Goal: Task Accomplishment & Management: Use online tool/utility

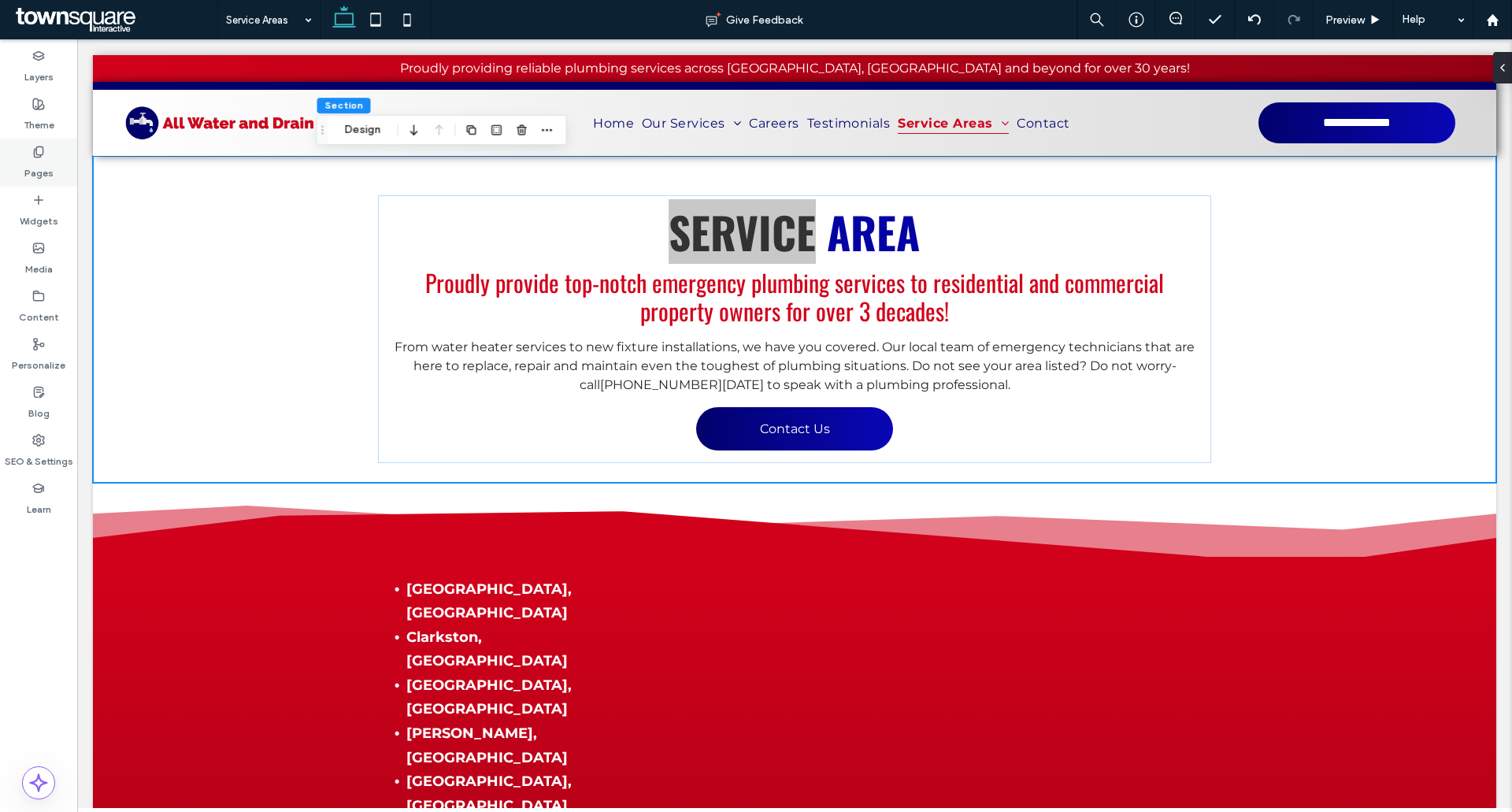
click at [22, 159] on div "Pages" at bounding box center [38, 162] width 77 height 48
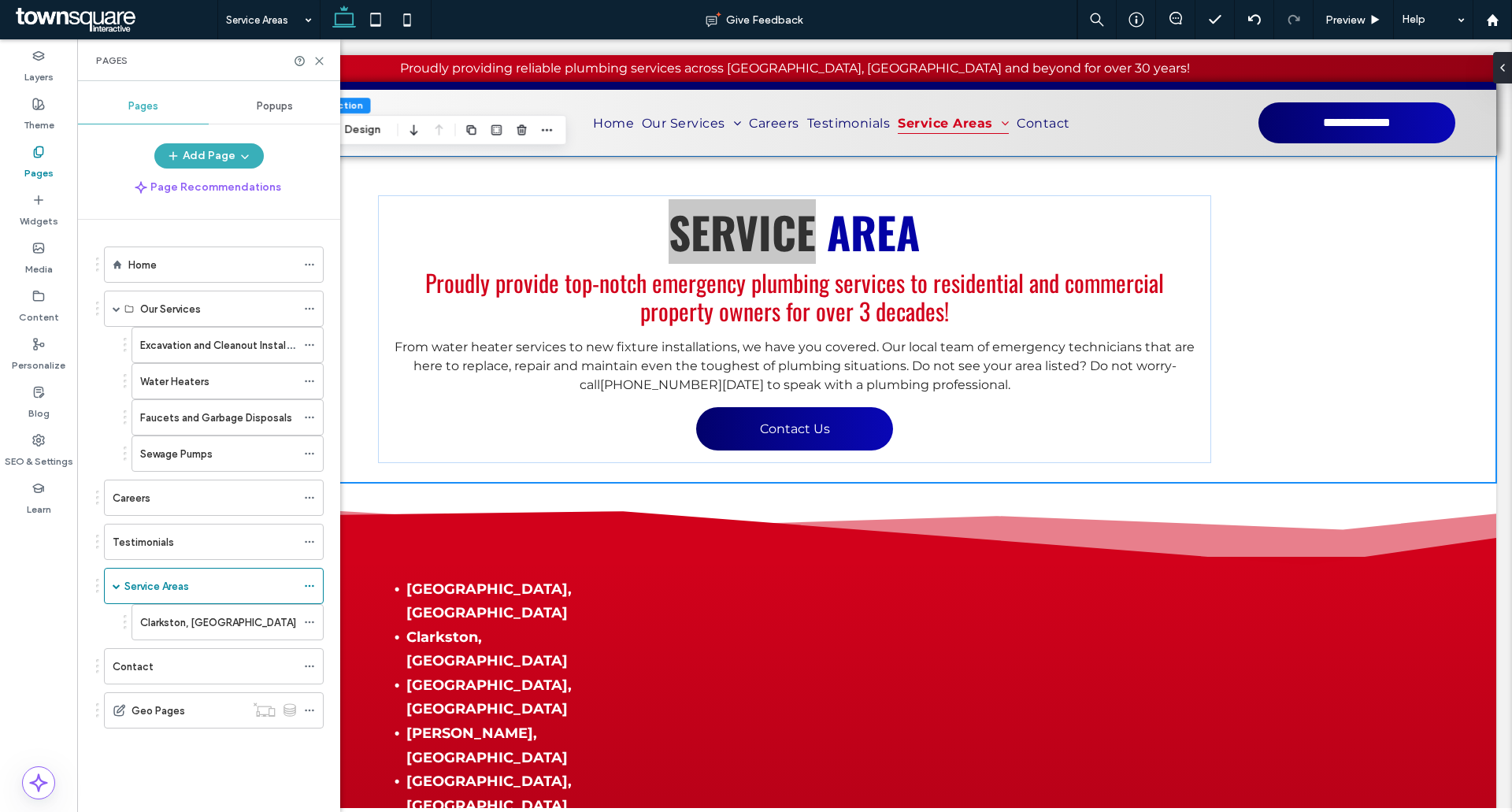
click at [146, 339] on label "Excavation and Cleanout Installations" at bounding box center [229, 346] width 178 height 28
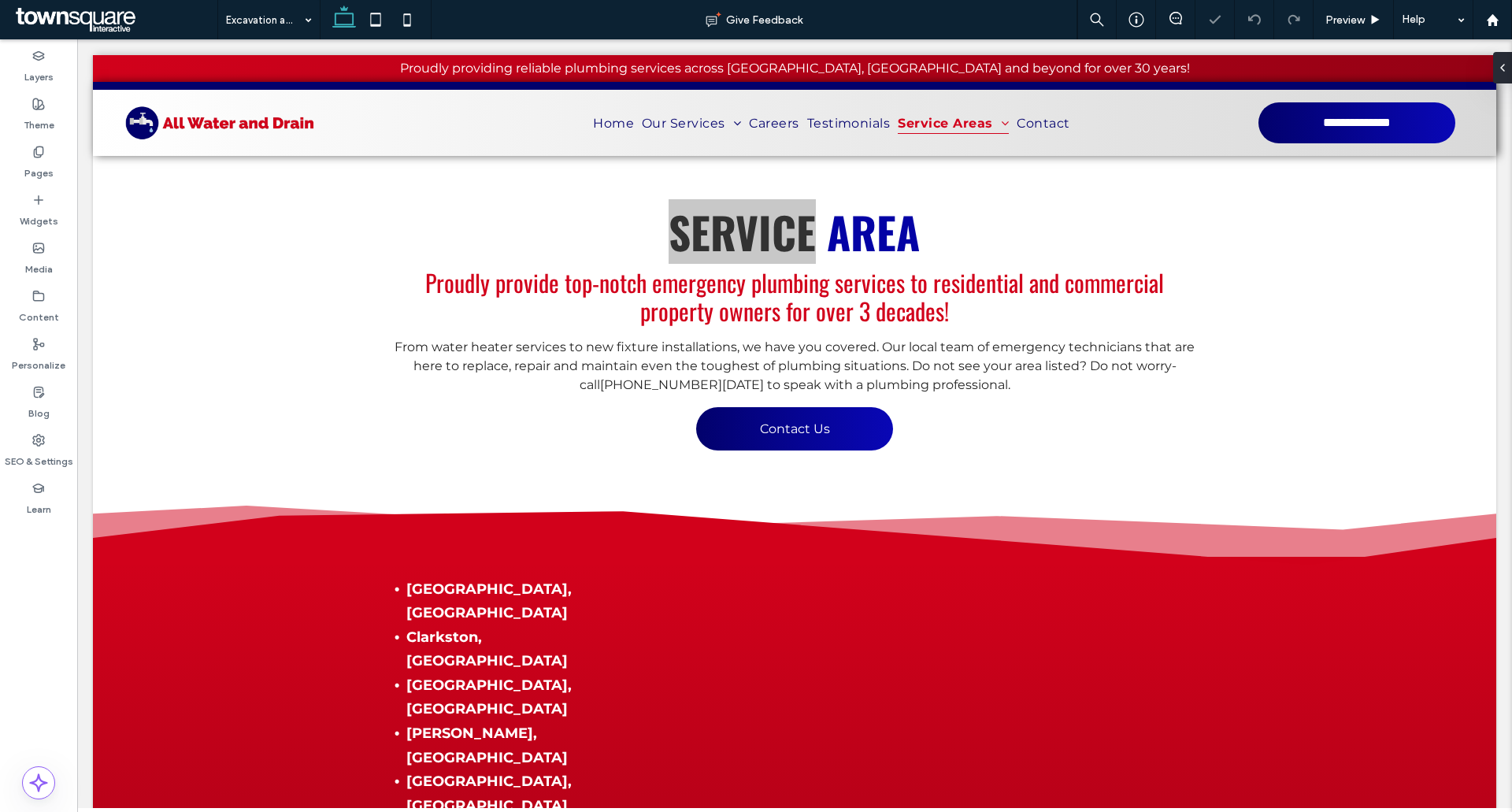
type input "******"
type input "**"
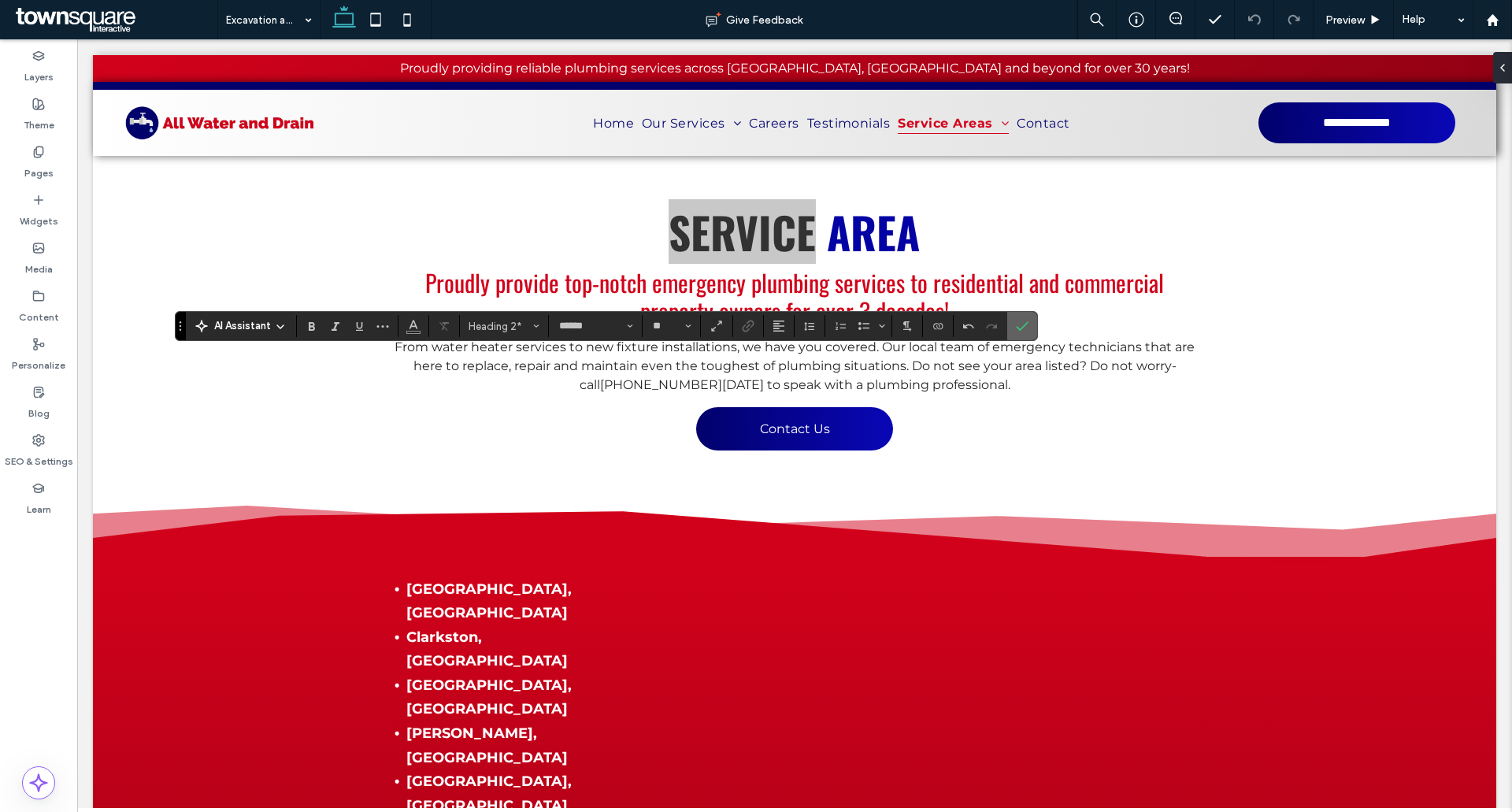
click at [1007, 329] on label "Confirm" at bounding box center [1022, 326] width 23 height 29
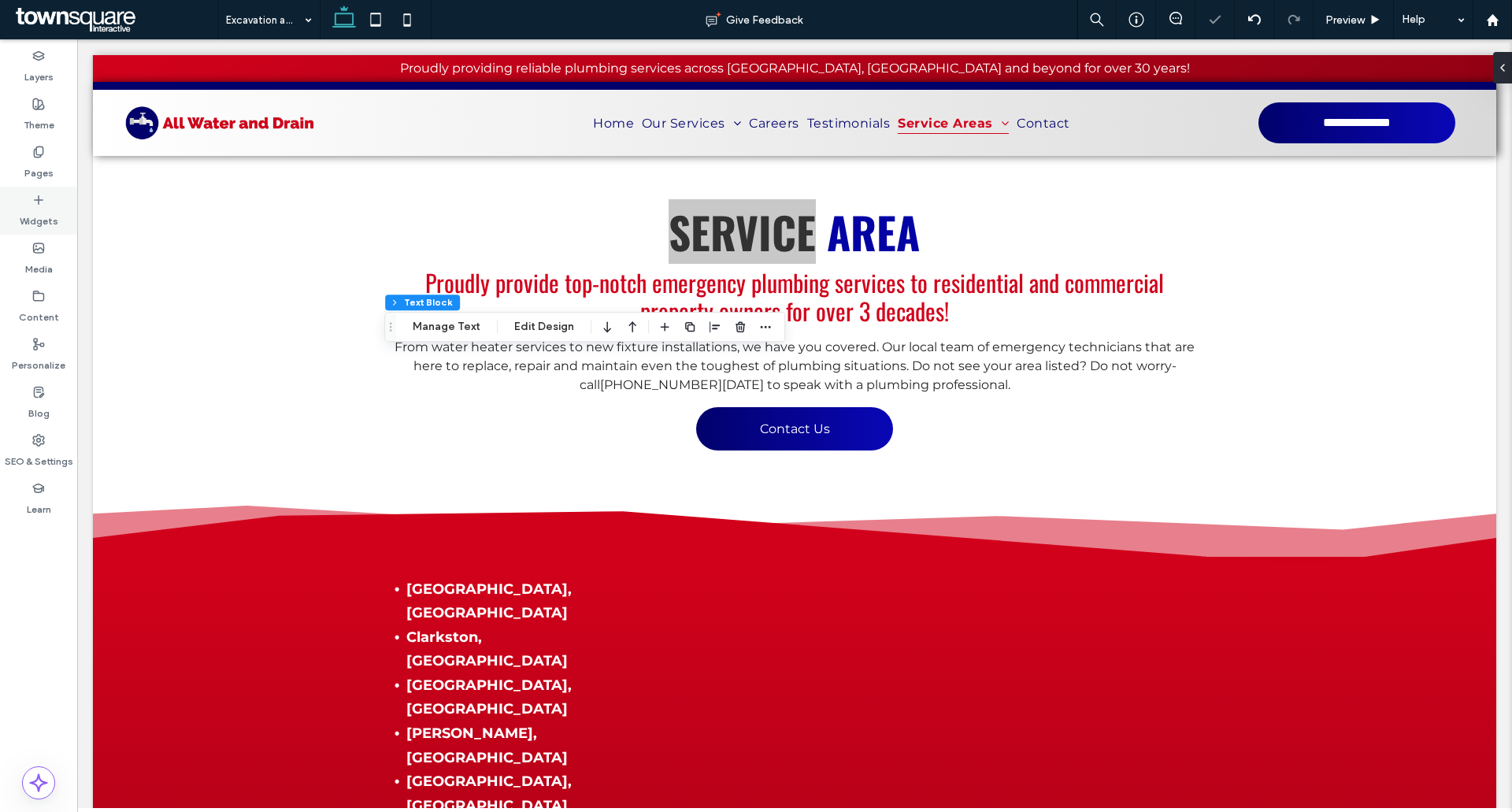
click at [38, 166] on label "Pages" at bounding box center [39, 169] width 29 height 22
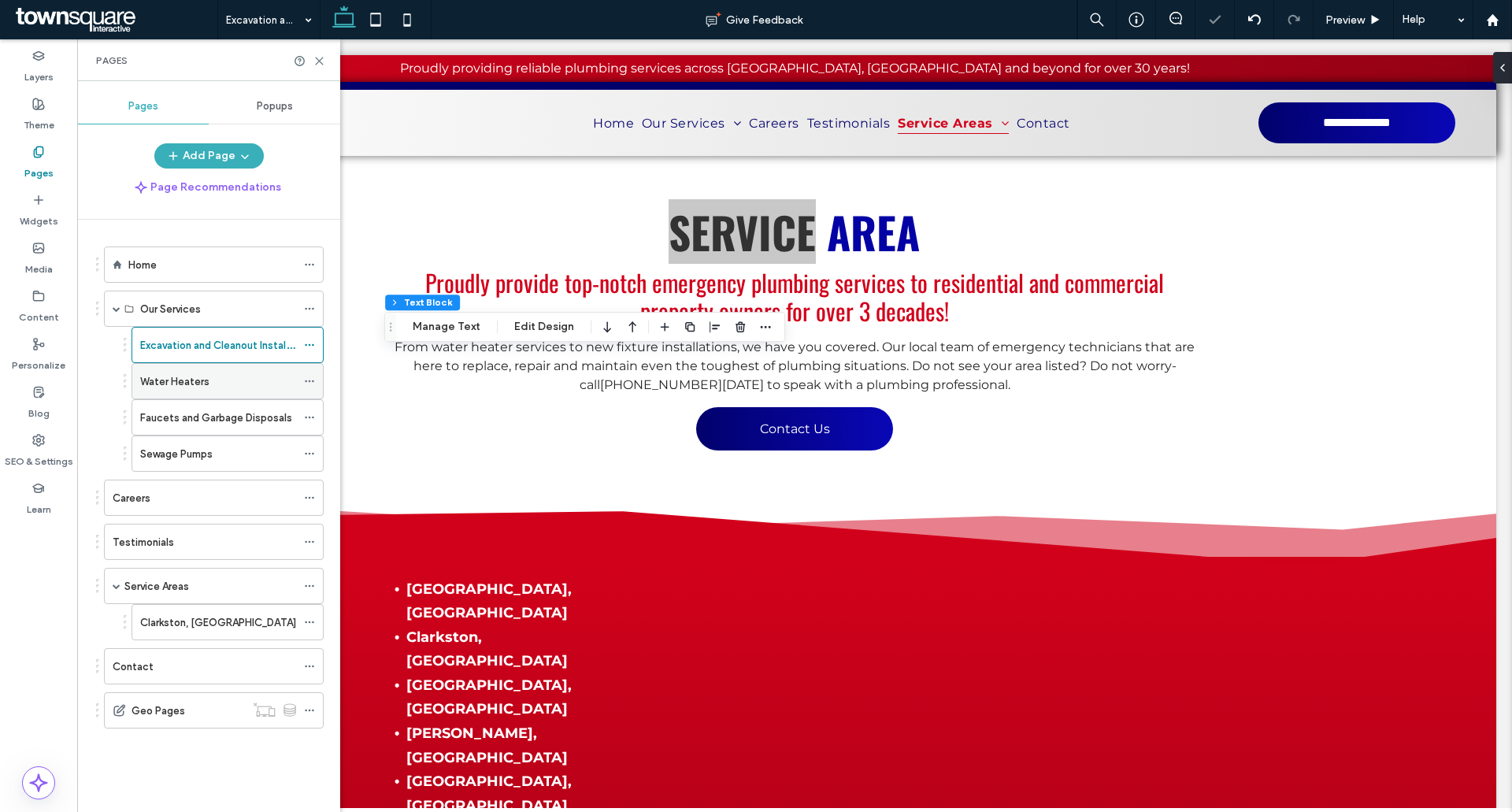
click at [179, 379] on label "Water Heaters" at bounding box center [174, 382] width 69 height 28
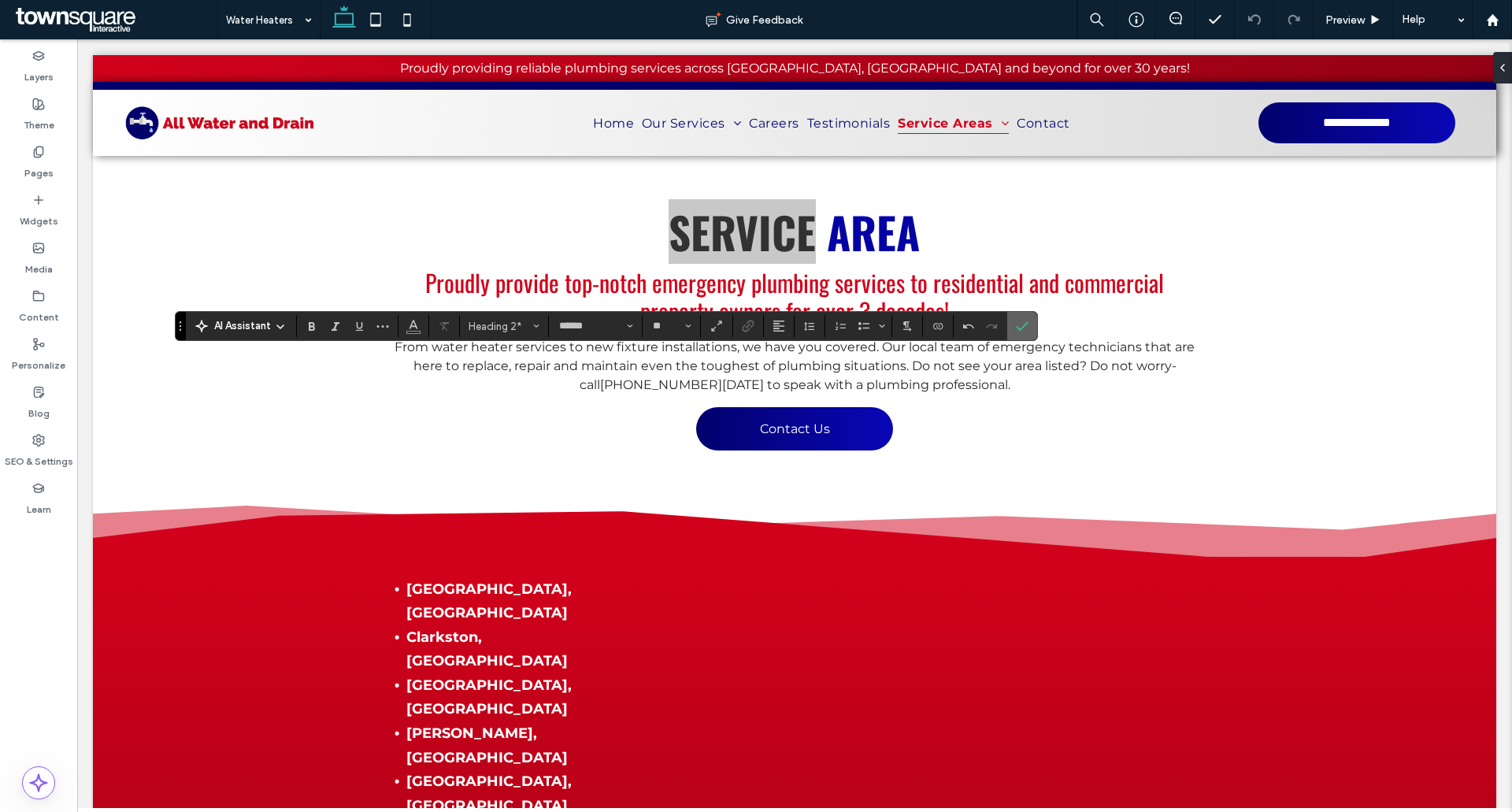
click at [1007, 319] on span "Confirm" at bounding box center [1022, 326] width 13 height 27
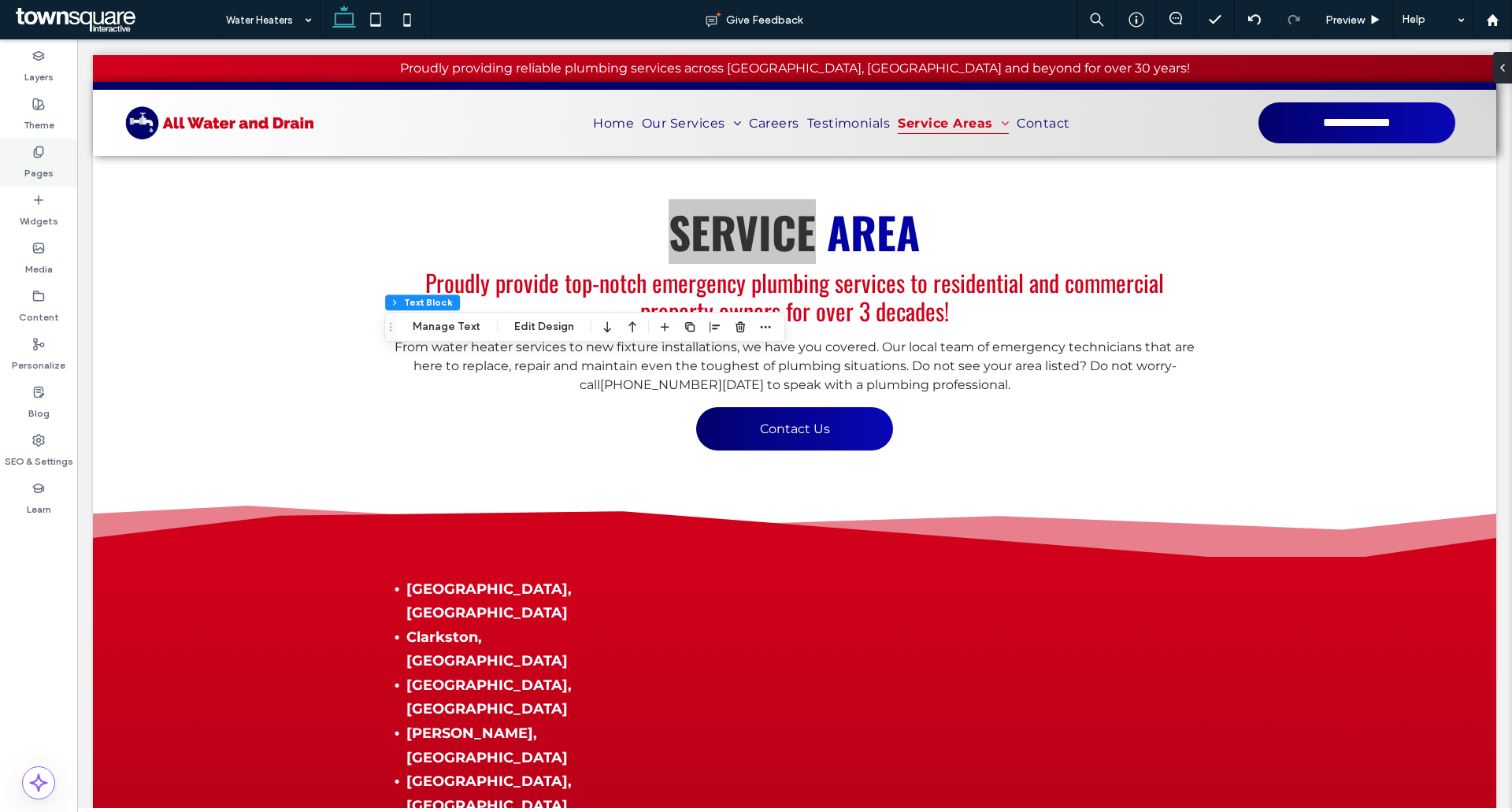
click at [21, 157] on div "Pages" at bounding box center [38, 162] width 77 height 48
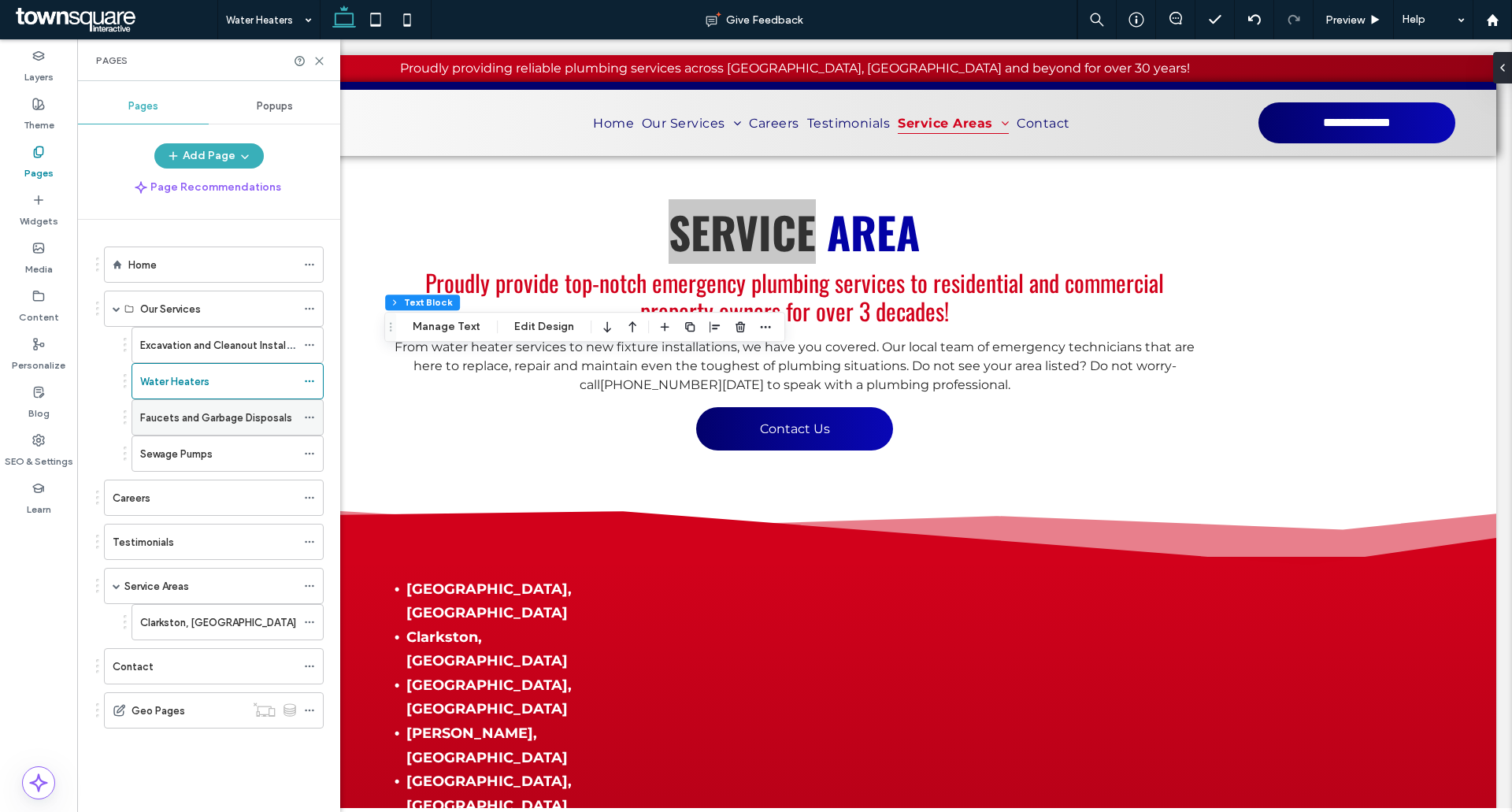
click at [150, 408] on div "Faucets and Garbage Disposals" at bounding box center [218, 417] width 156 height 35
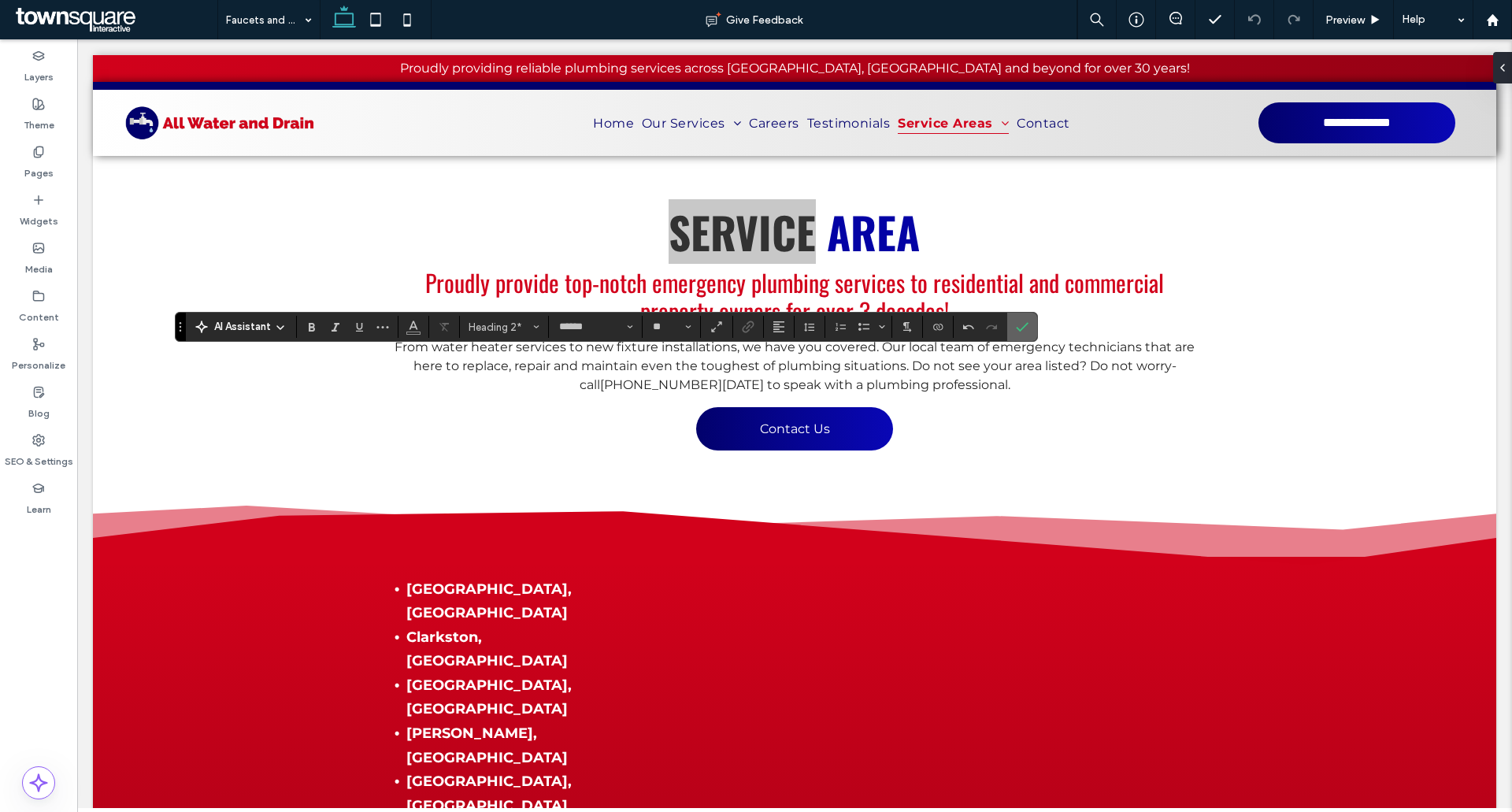
click at [1007, 324] on use "Confirm" at bounding box center [1022, 327] width 13 height 10
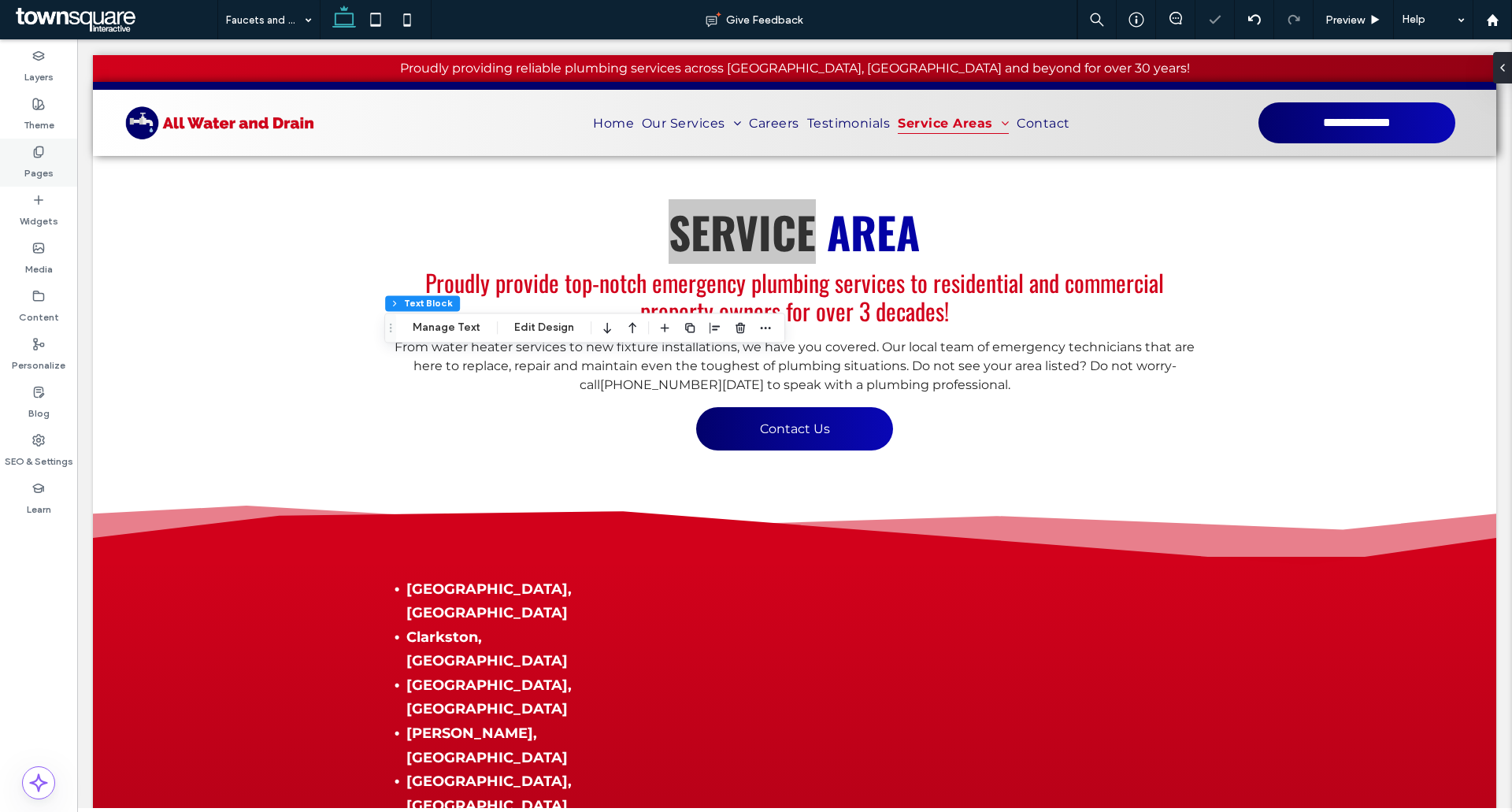
click at [24, 162] on label "Pages" at bounding box center [39, 169] width 29 height 22
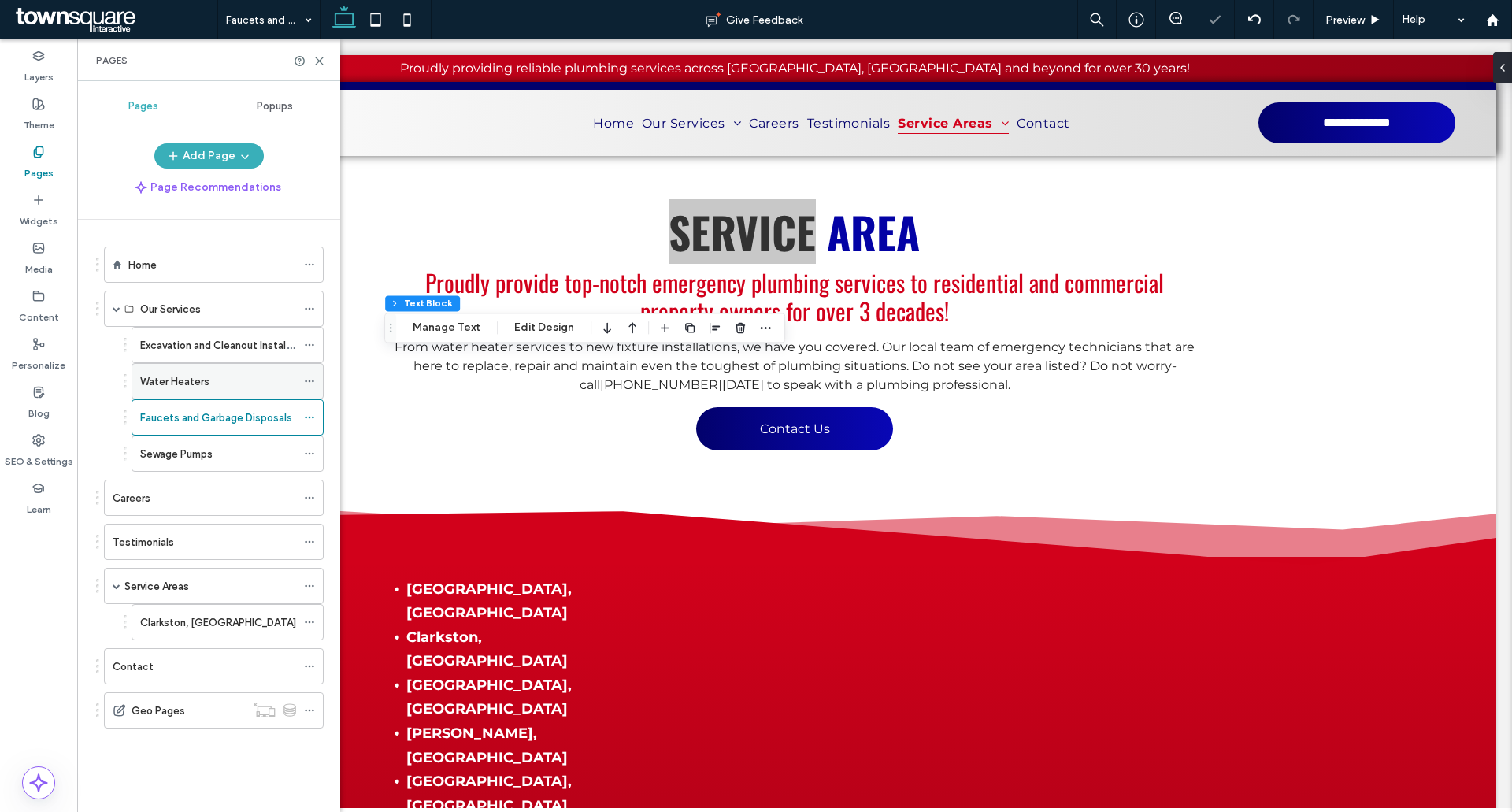
click at [181, 383] on label "Water Heaters" at bounding box center [174, 382] width 69 height 28
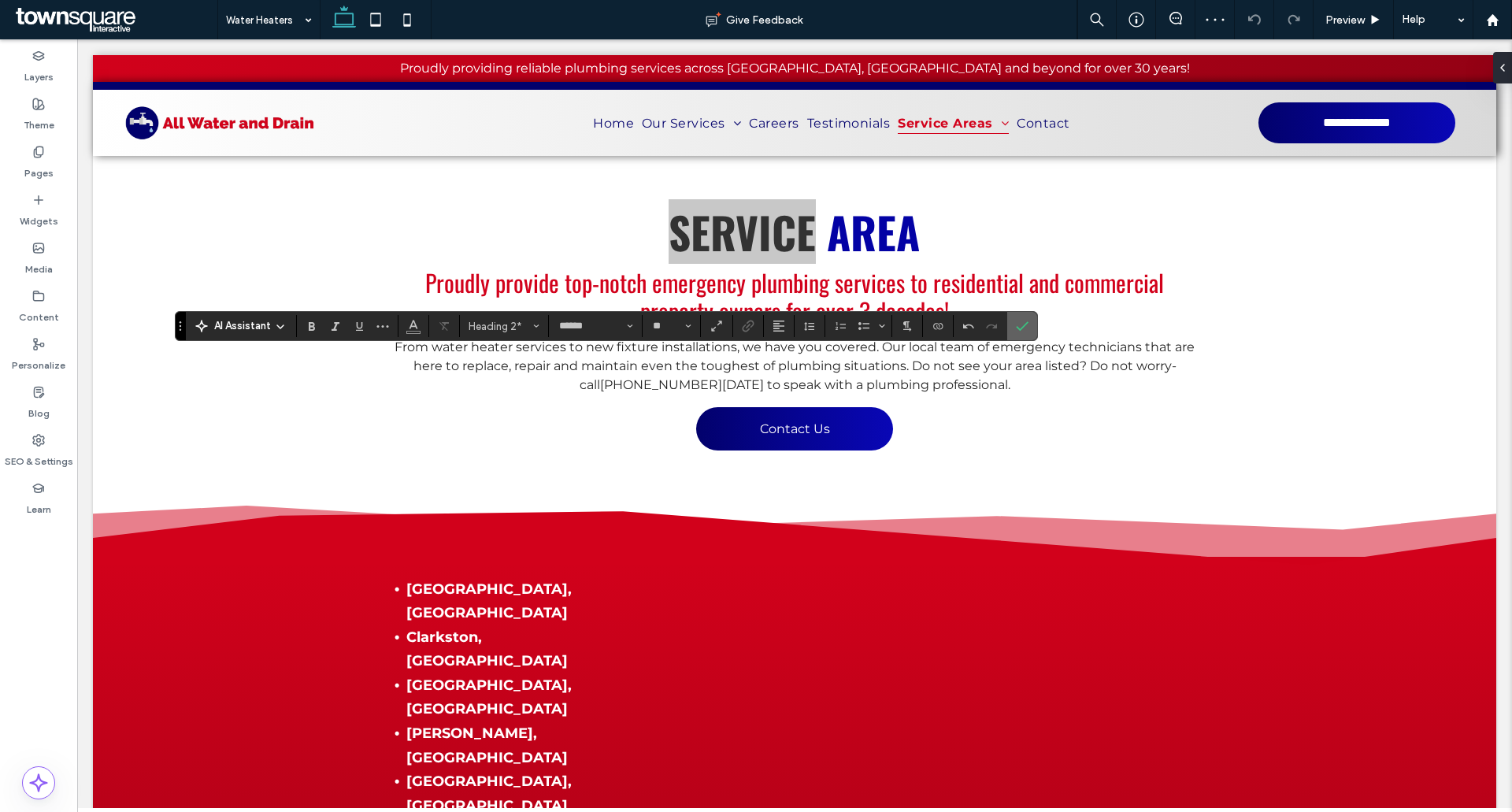
click at [1007, 328] on icon "Confirm" at bounding box center [1022, 326] width 13 height 13
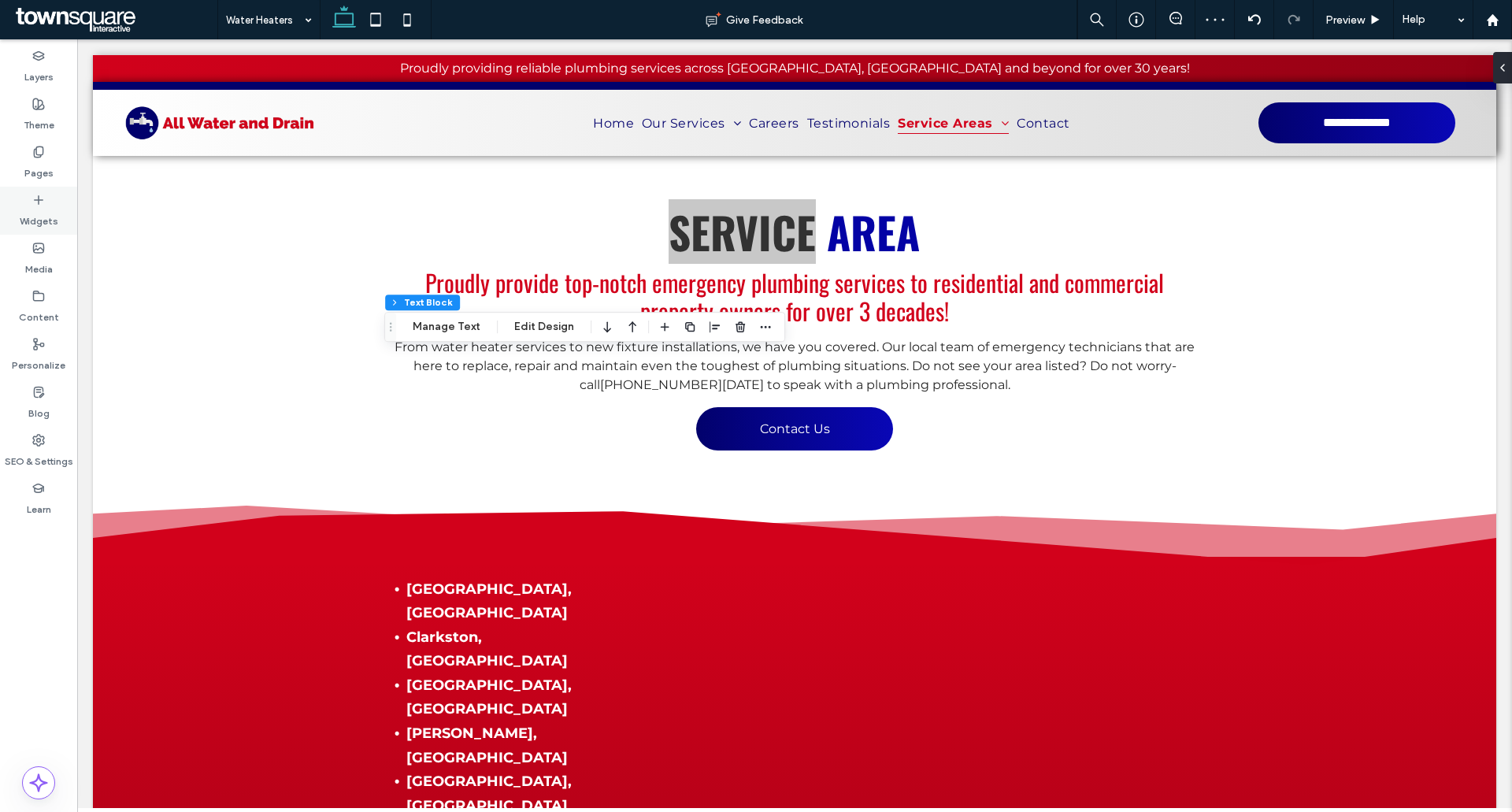
click at [23, 154] on div "Pages" at bounding box center [38, 162] width 77 height 48
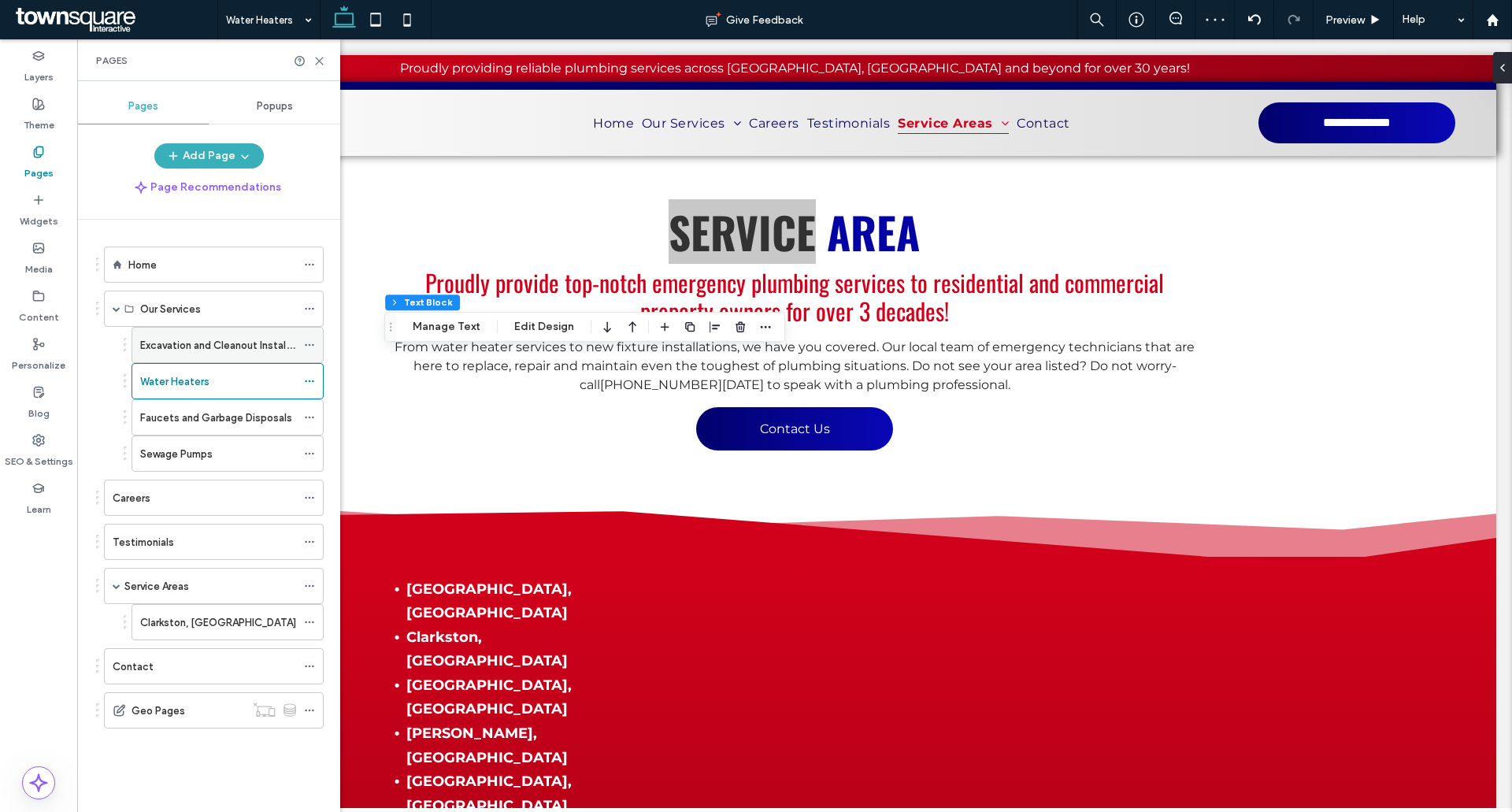
click at [192, 359] on div "Excavation and Cleanout Installations" at bounding box center [218, 345] width 156 height 35
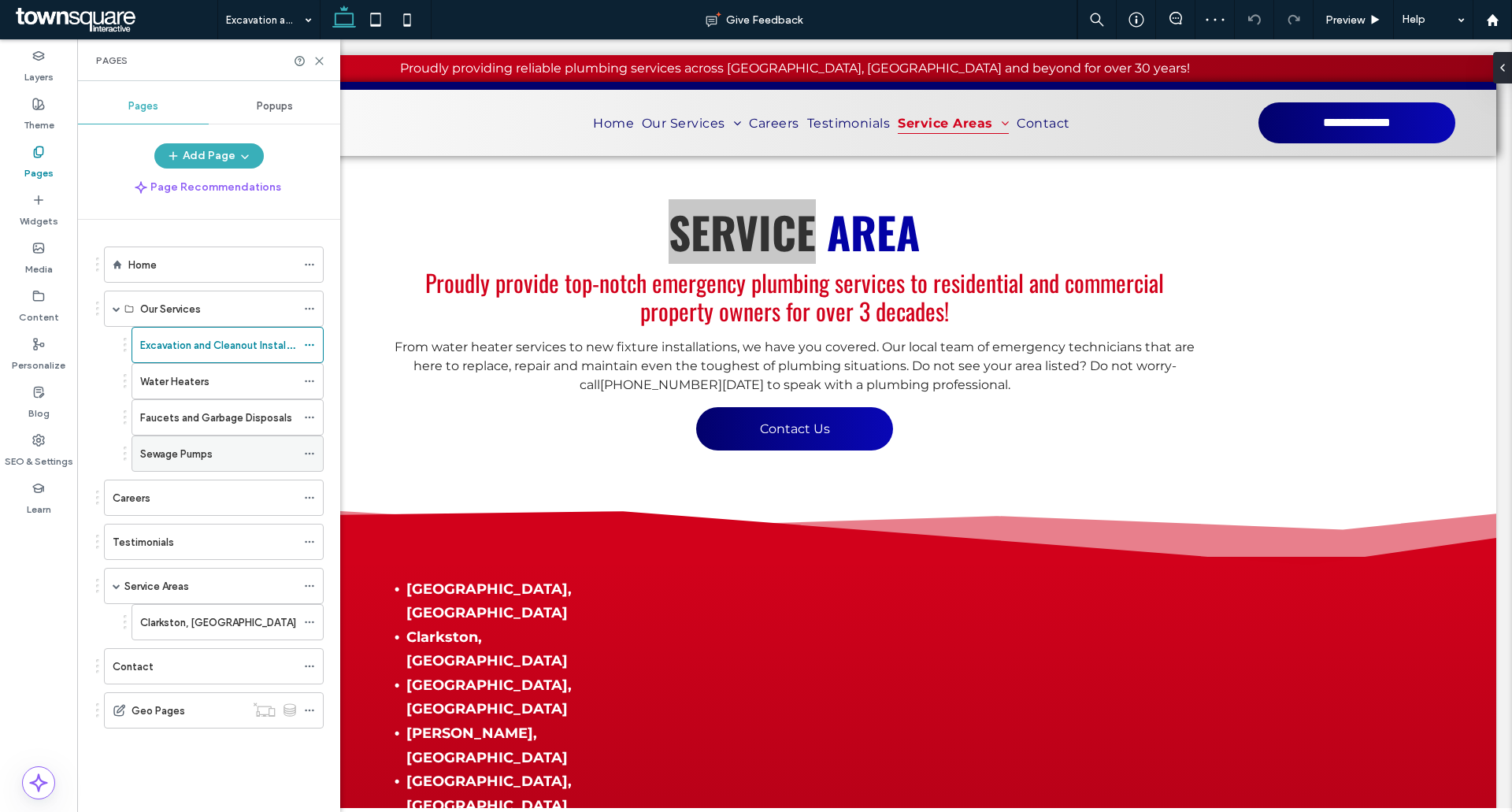
click at [207, 433] on div "Sewage Pumps" at bounding box center [218, 454] width 156 height 35
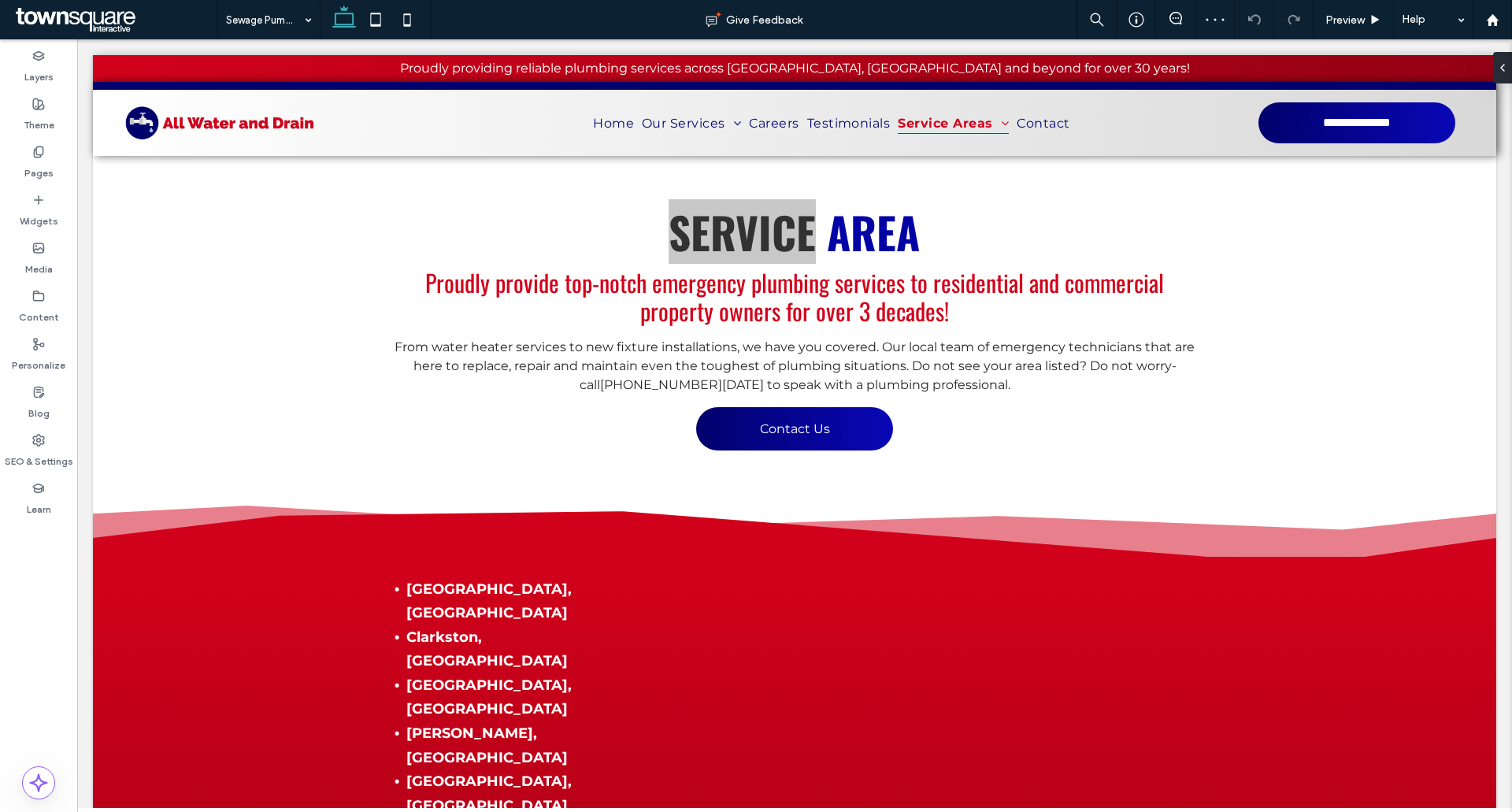
type input "******"
type input "**"
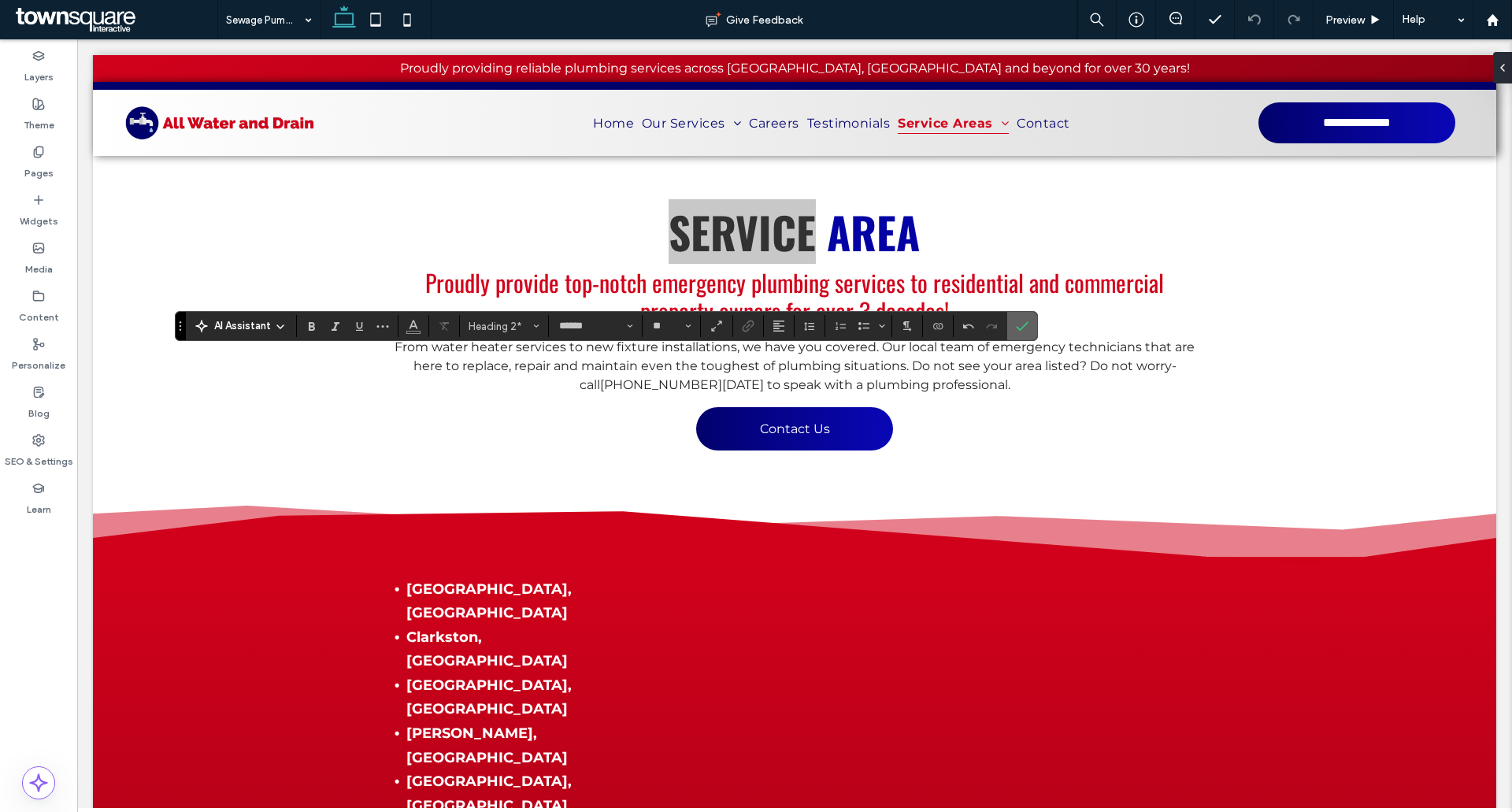
click at [1007, 332] on icon "Confirm" at bounding box center [1022, 326] width 13 height 13
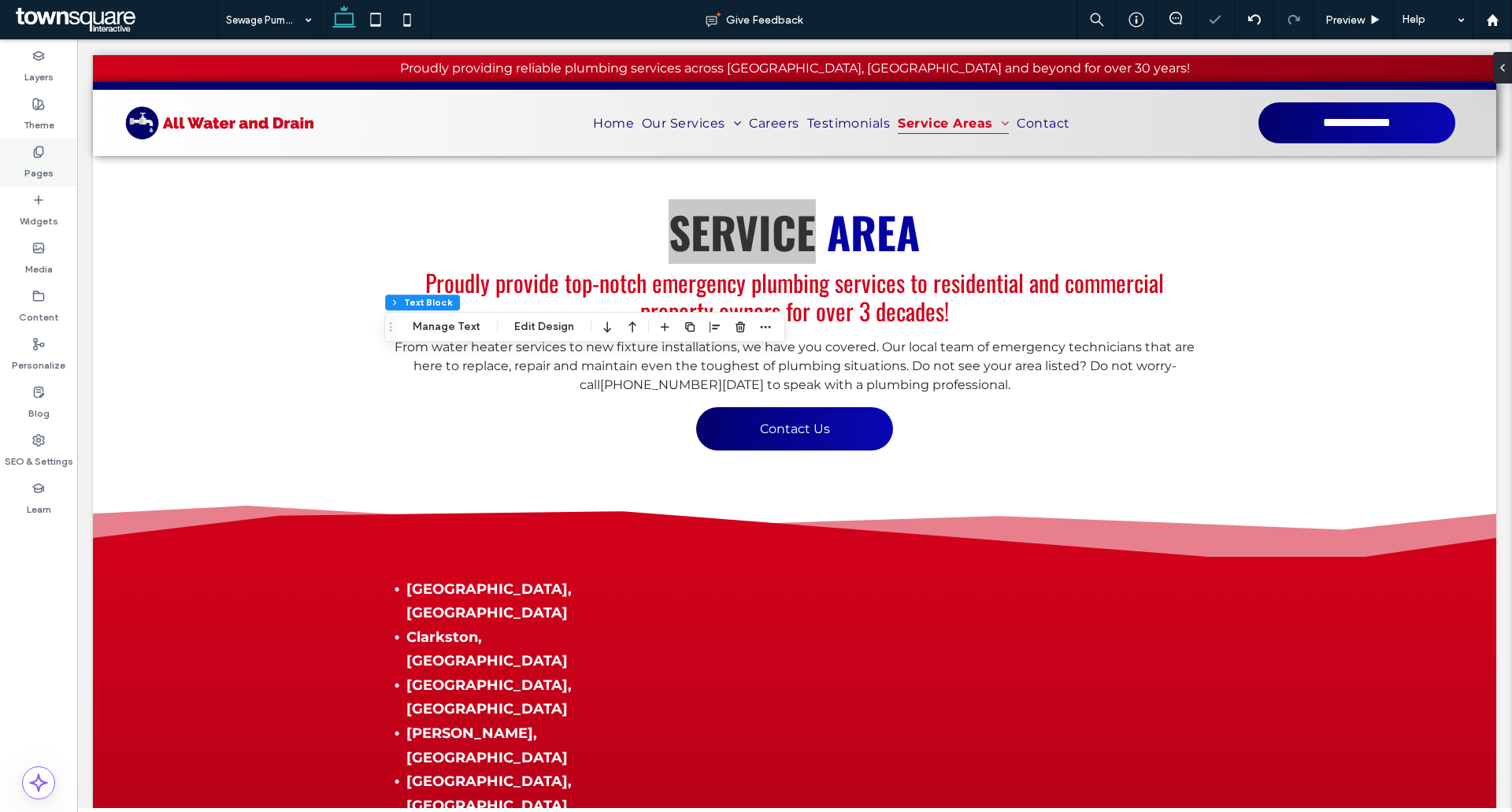
click at [46, 144] on div "Pages" at bounding box center [38, 162] width 77 height 48
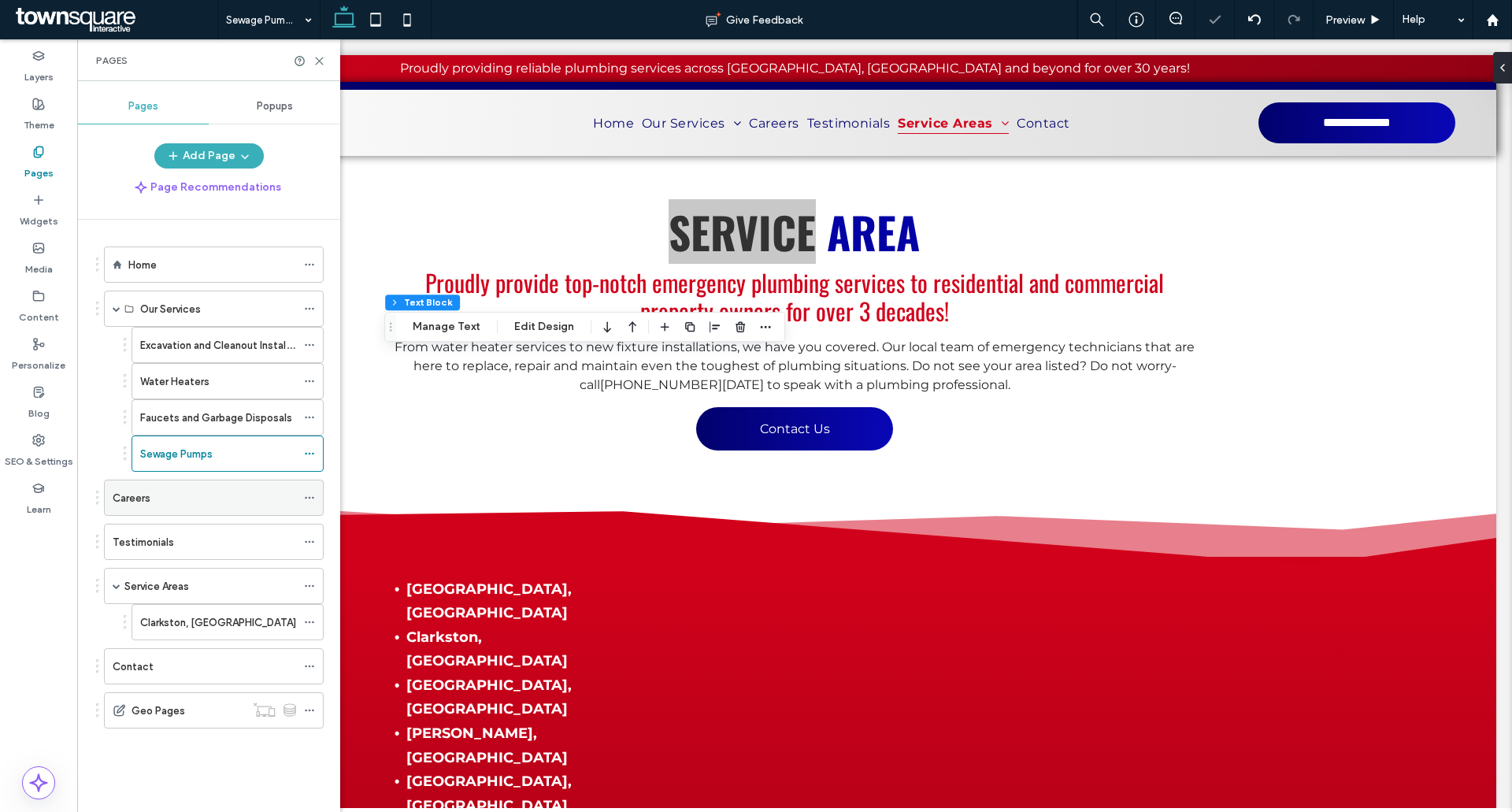
click at [144, 433] on label "Careers" at bounding box center [131, 498] width 38 height 28
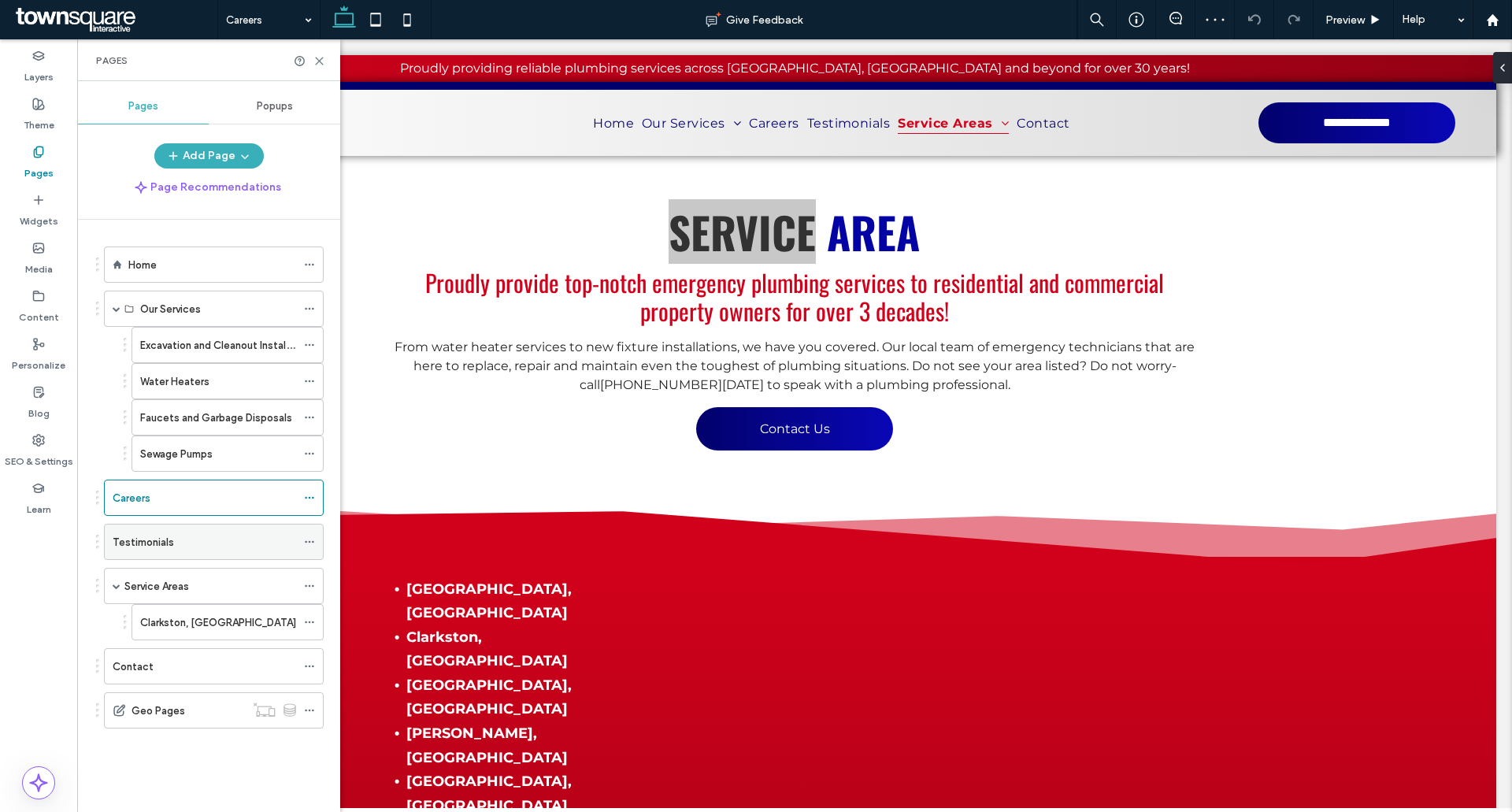
click at [157, 433] on div "Testimonials" at bounding box center [204, 542] width 183 height 35
click at [156, 433] on label "Service Areas" at bounding box center [156, 587] width 65 height 28
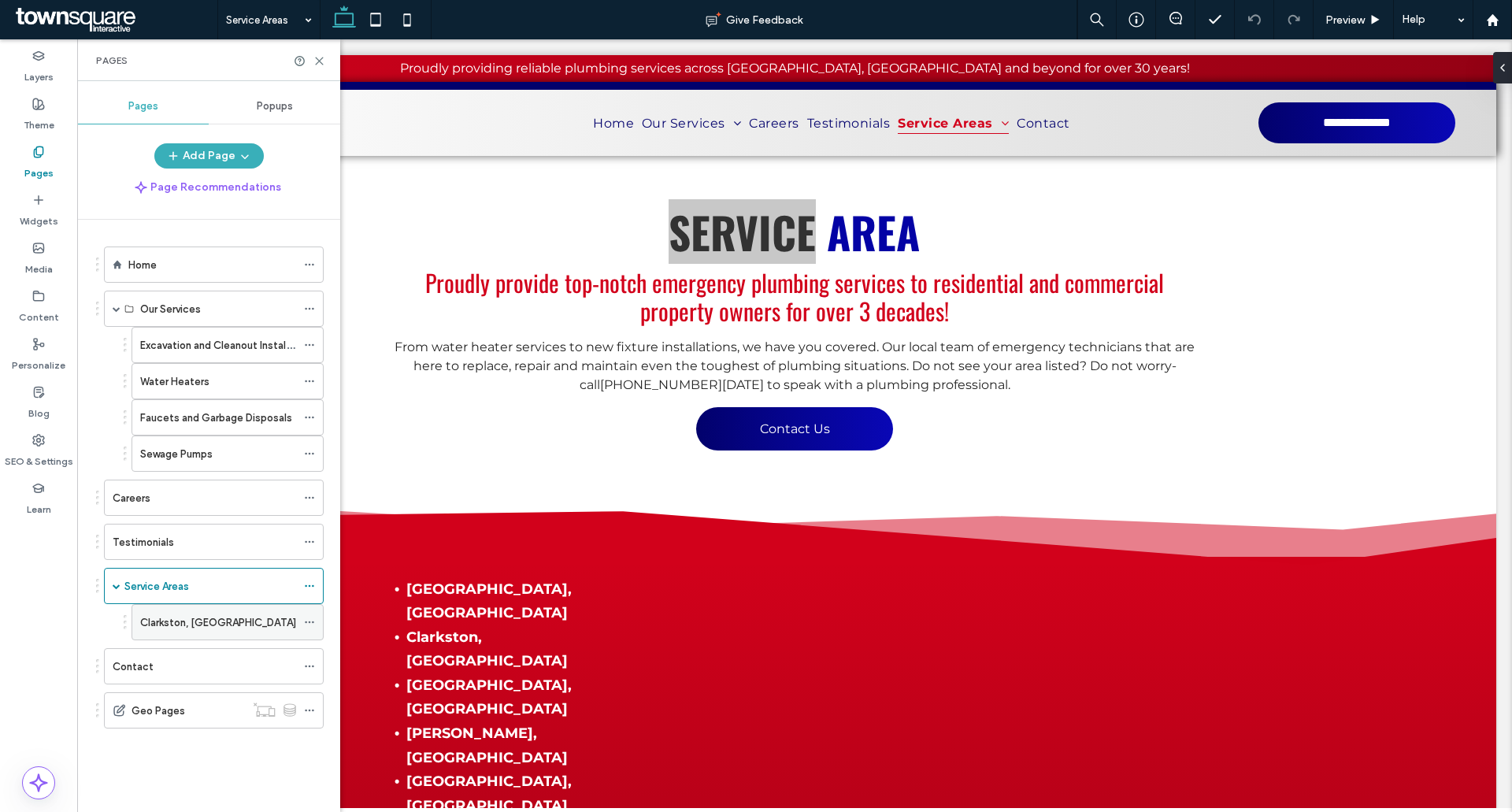
click at [224, 433] on div "Clarkston, [GEOGRAPHIC_DATA]" at bounding box center [218, 622] width 156 height 16
click at [168, 433] on div "Contact" at bounding box center [204, 666] width 183 height 16
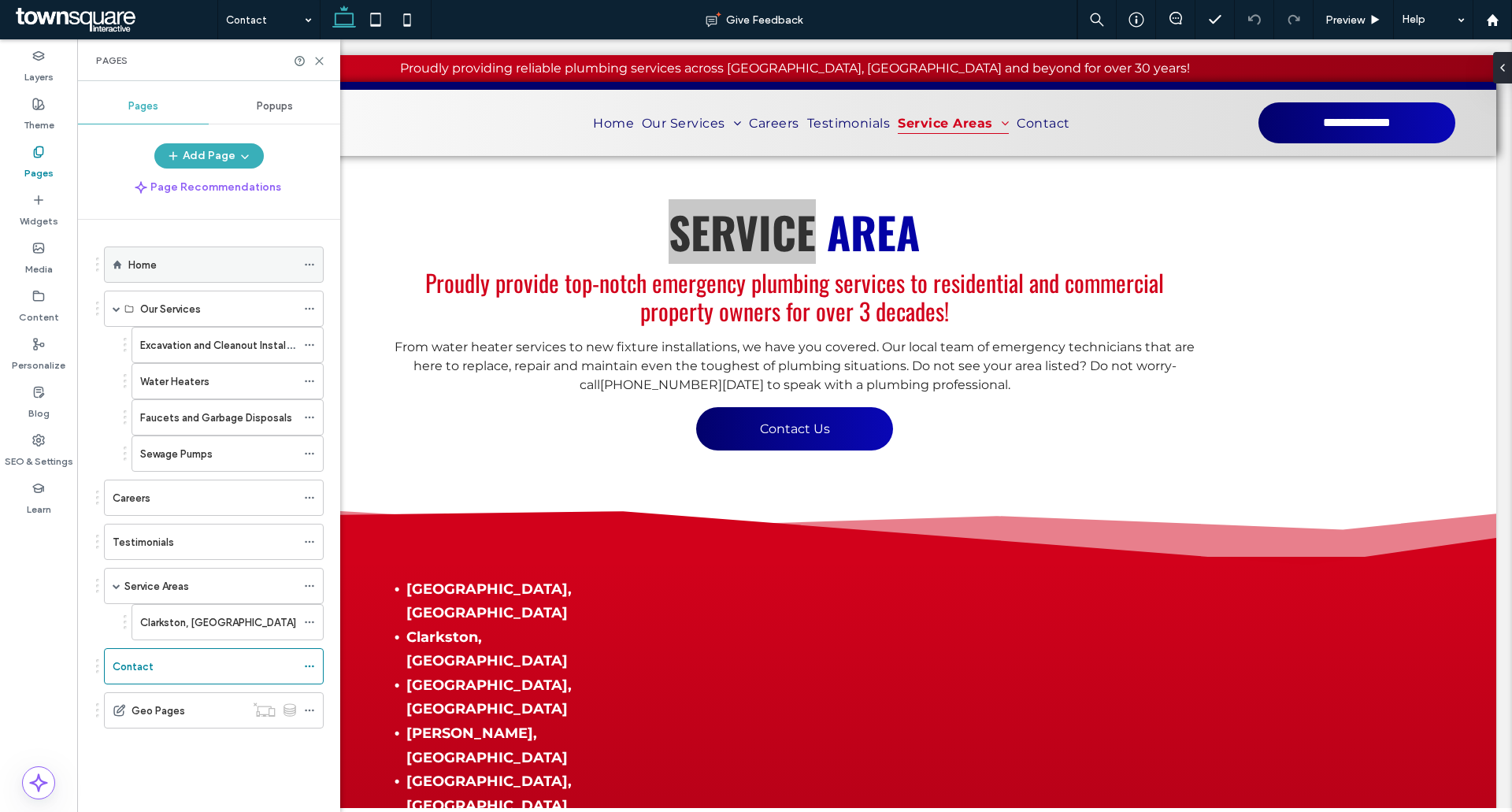
click at [155, 273] on div "Home" at bounding box center [212, 264] width 168 height 35
click at [161, 343] on label "Excavation and Cleanout Installations" at bounding box center [229, 346] width 178 height 28
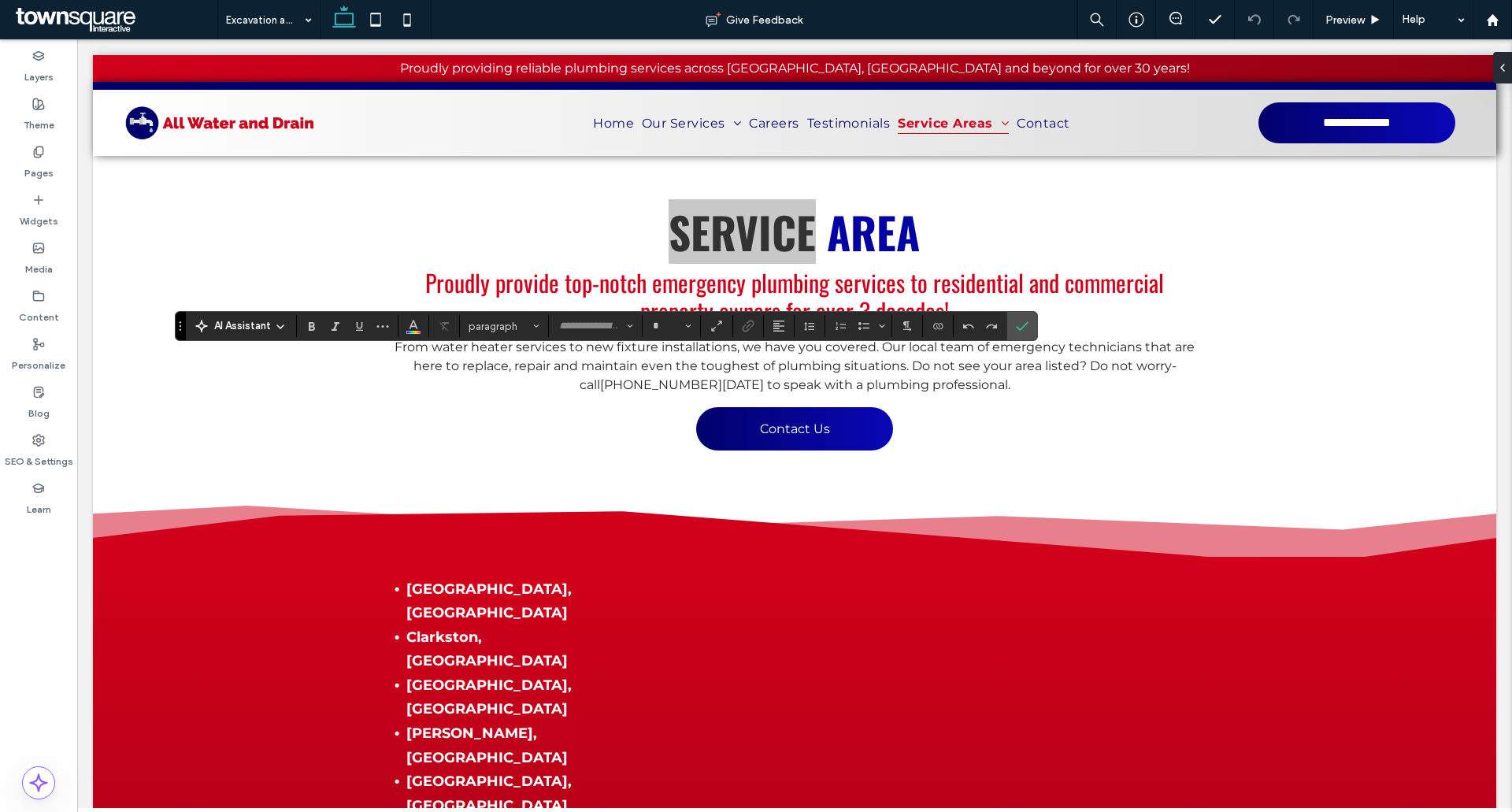
type input "******"
type input "**"
click at [1007, 332] on label "Confirm" at bounding box center [1022, 326] width 23 height 29
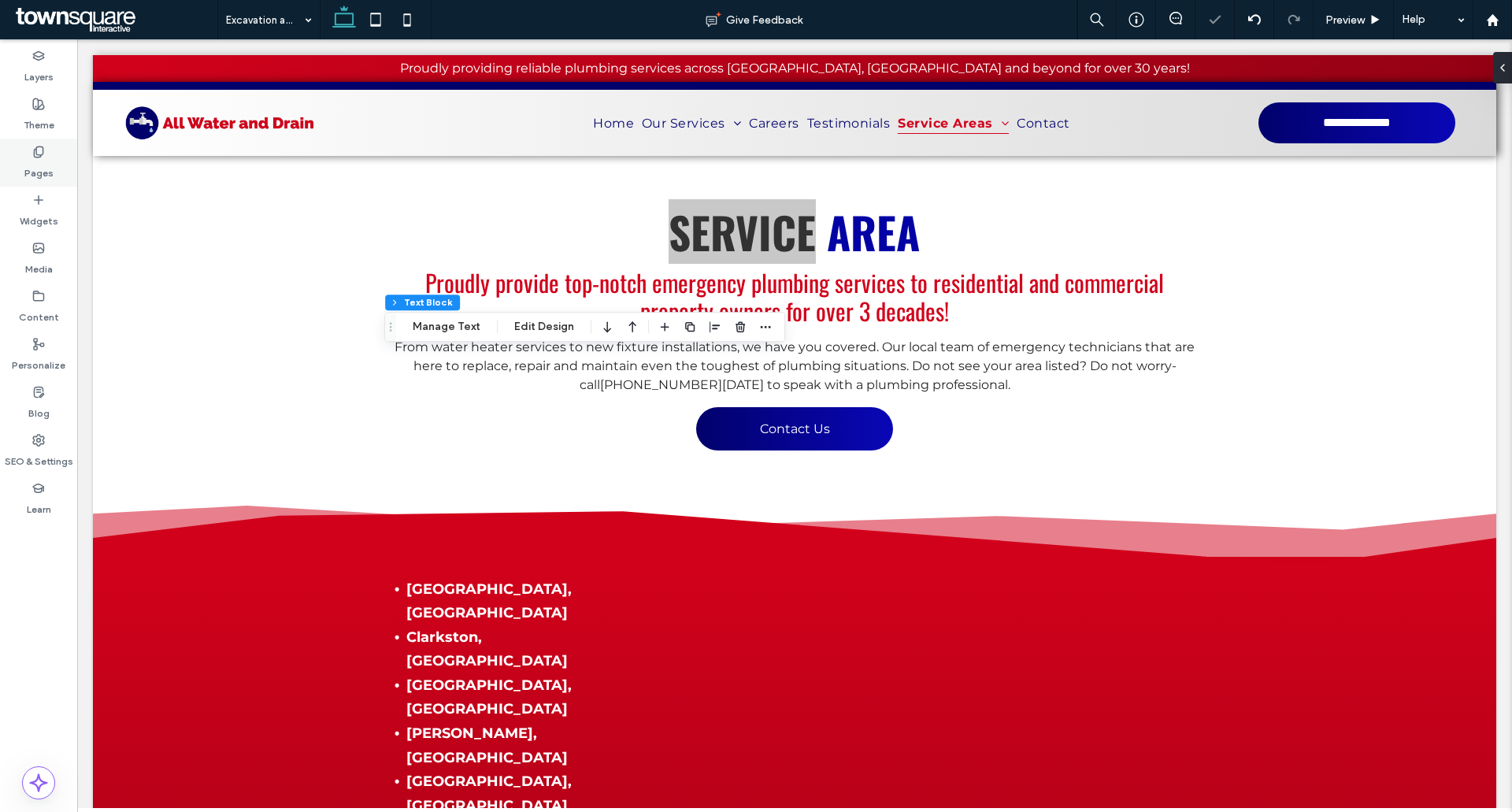
click at [46, 165] on label "Pages" at bounding box center [39, 169] width 29 height 22
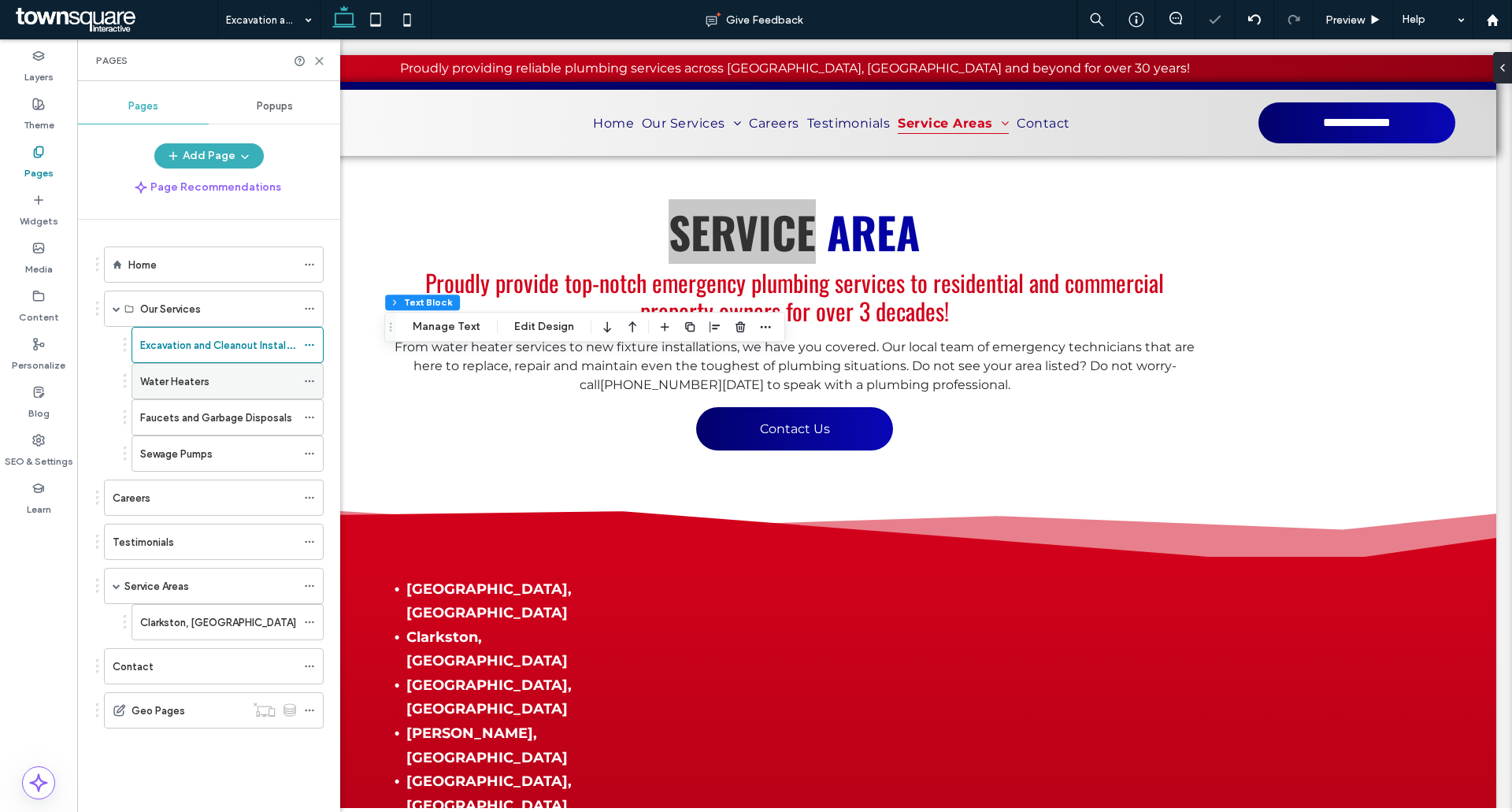
click at [173, 384] on label "Water Heaters" at bounding box center [174, 382] width 69 height 28
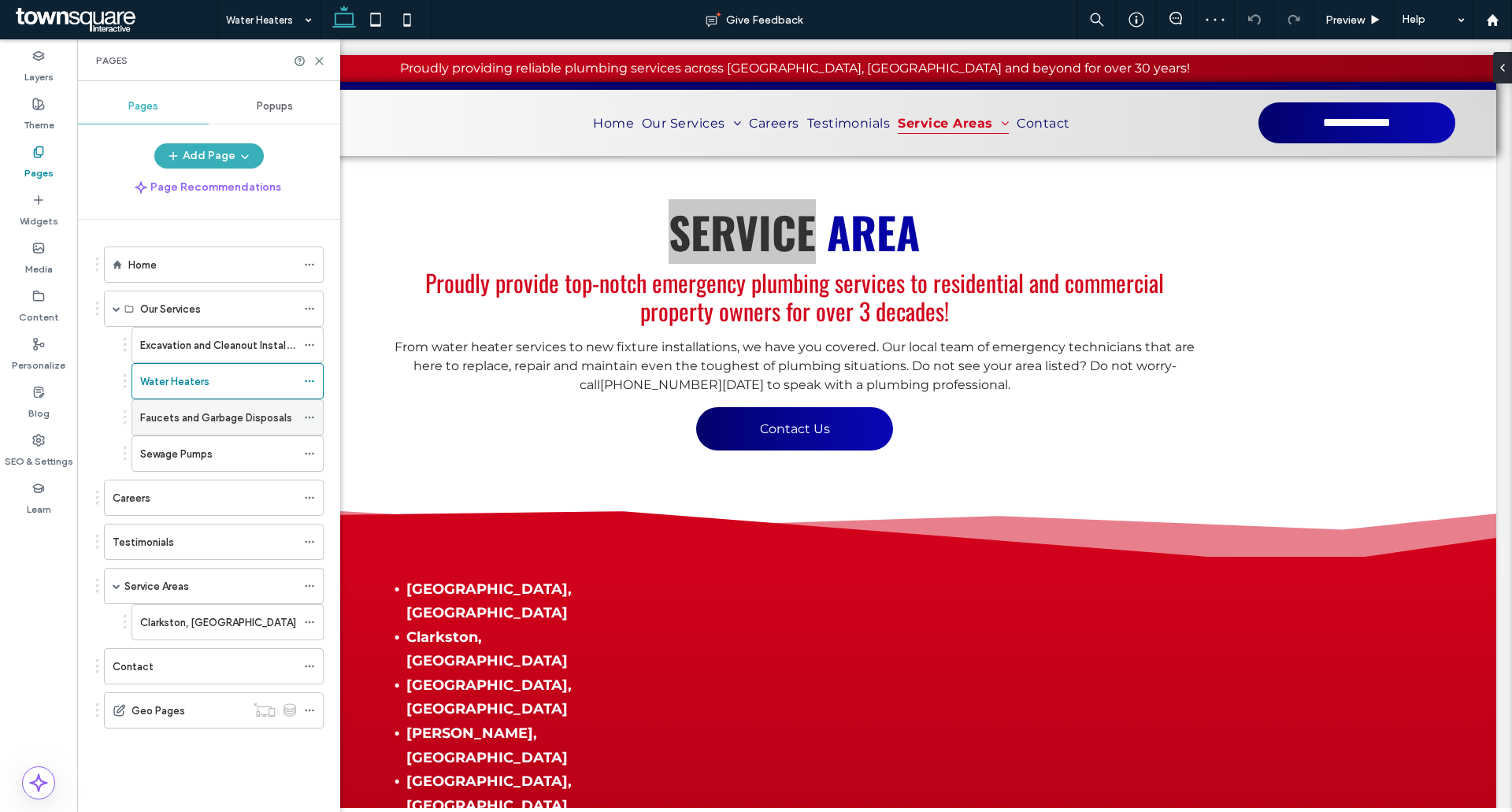
click at [187, 413] on label "Faucets and Garbage Disposals" at bounding box center [216, 418] width 152 height 28
click at [322, 63] on use at bounding box center [319, 61] width 7 height 7
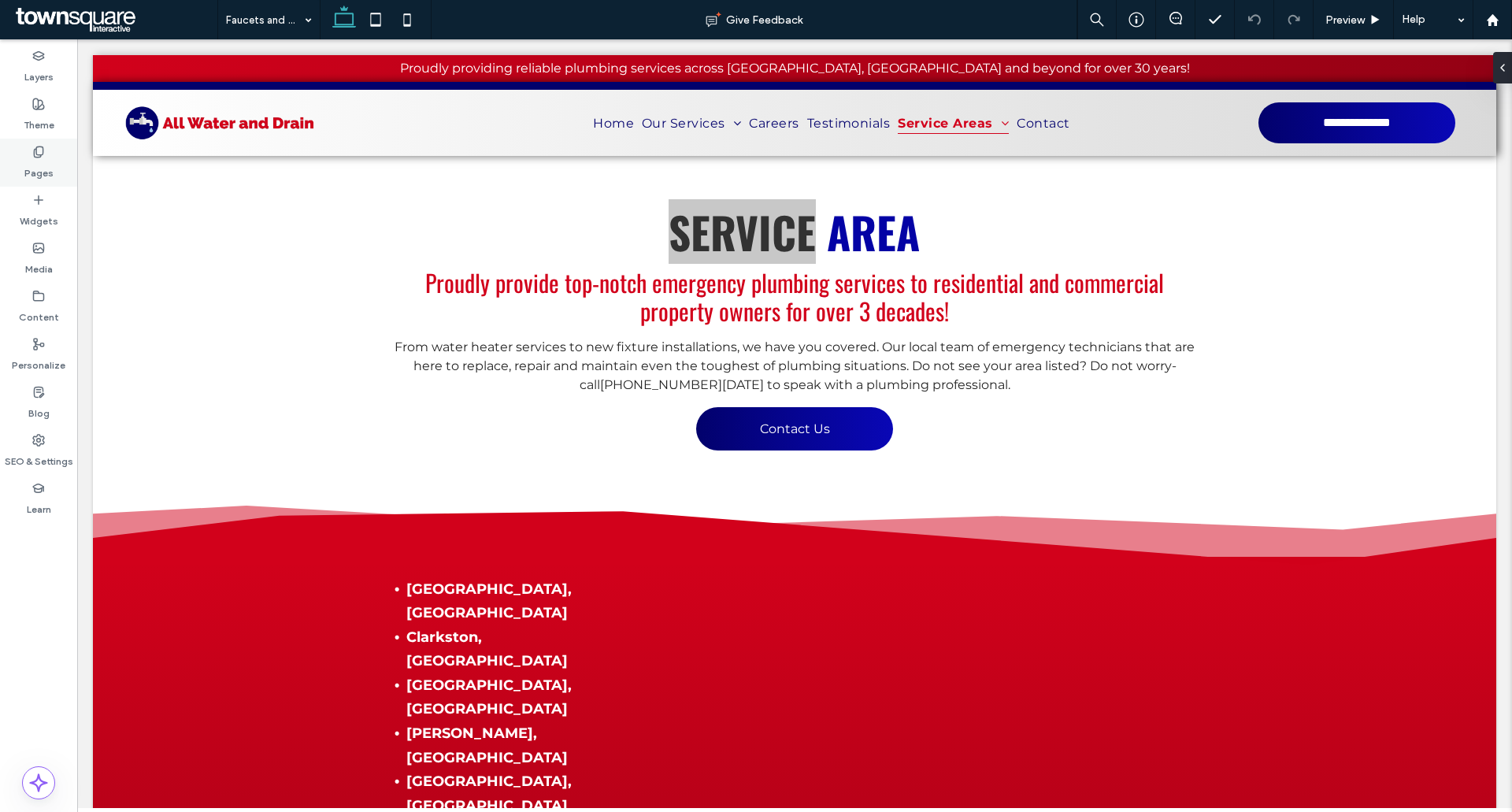
click at [57, 152] on div "Pages" at bounding box center [38, 162] width 77 height 48
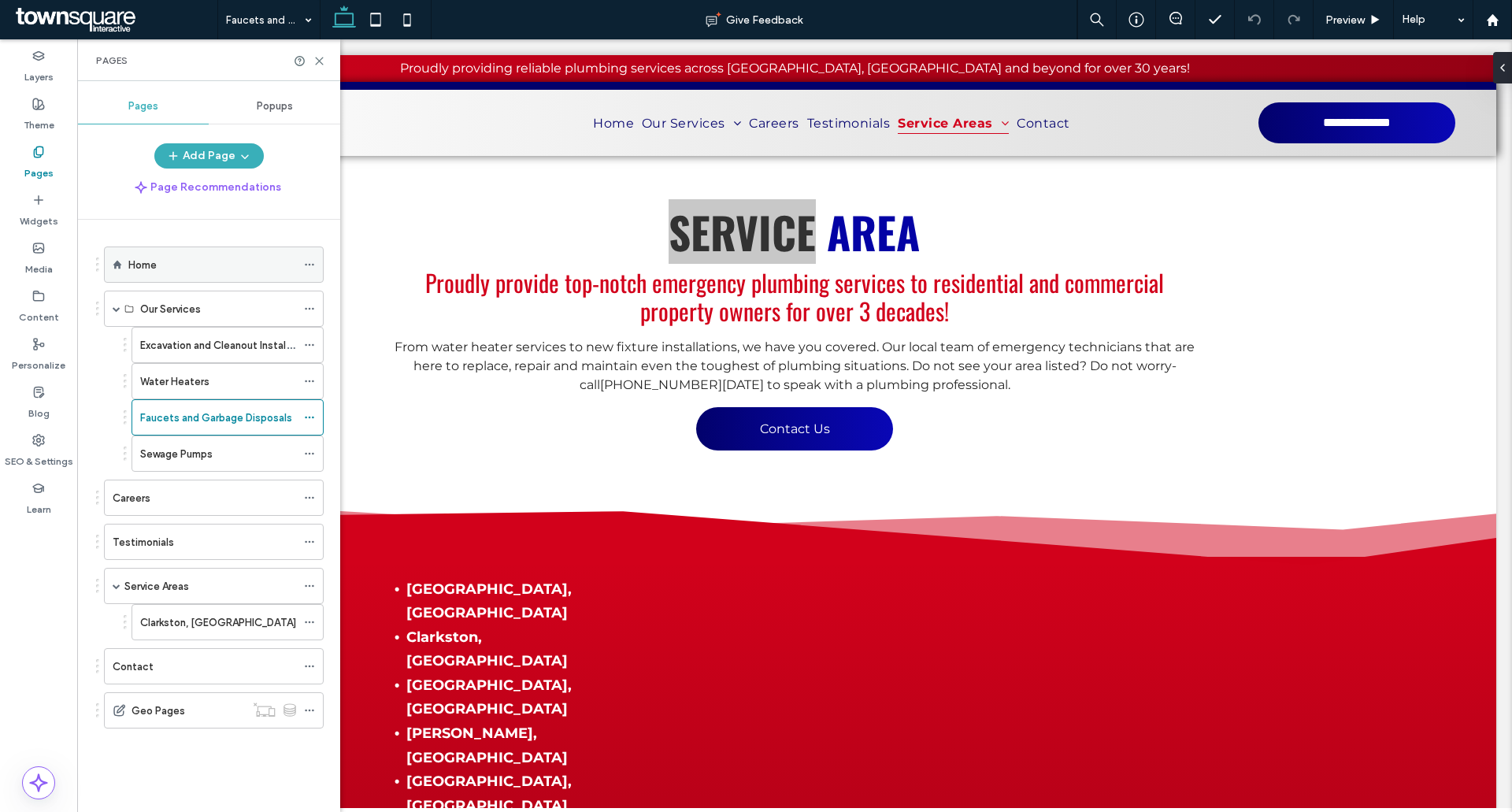
click at [202, 253] on div "Home" at bounding box center [212, 264] width 168 height 35
click at [319, 58] on icon at bounding box center [319, 61] width 12 height 12
